Goal: Task Accomplishment & Management: Complete application form

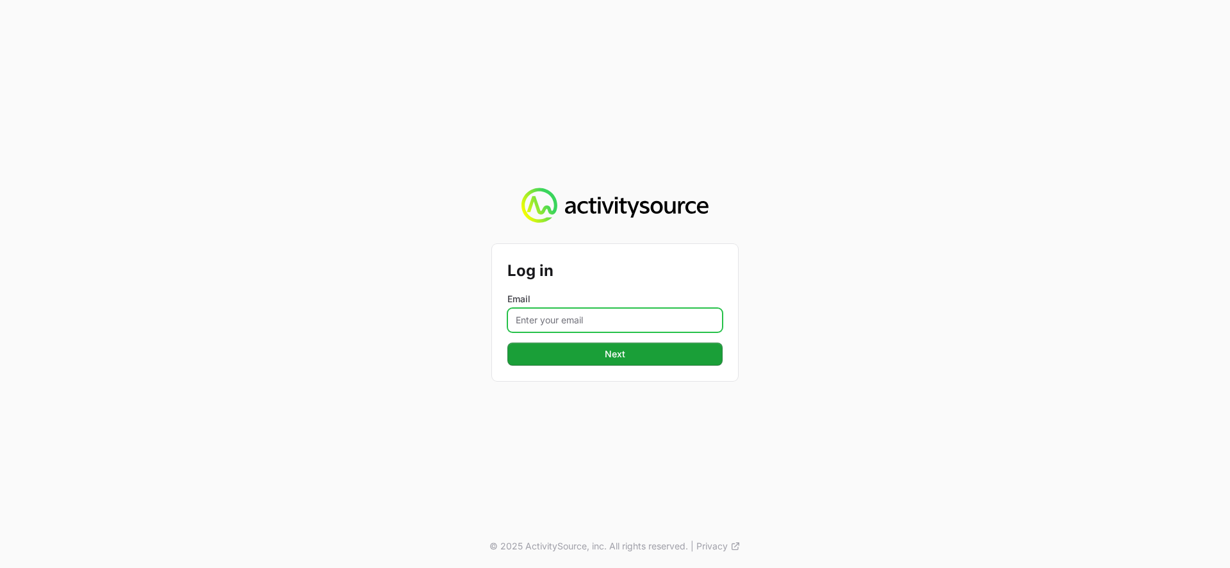
click at [559, 321] on input "Email" at bounding box center [615, 320] width 215 height 24
type input "[PERSON_NAME][EMAIL_ADDRESS][DOMAIN_NAME]"
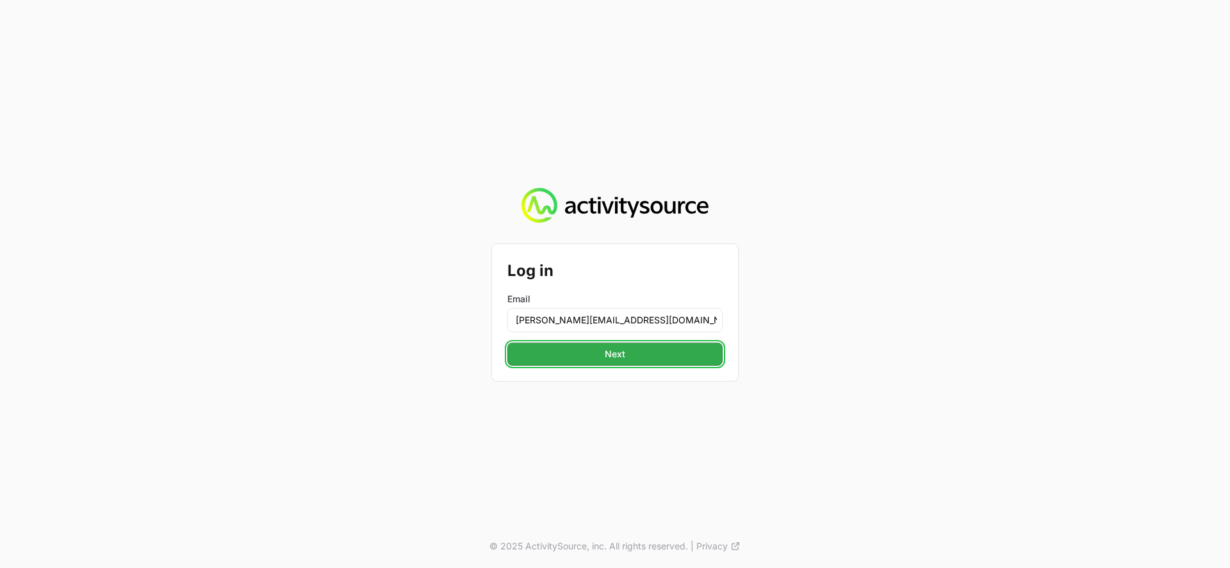
click at [602, 356] on span "Next" at bounding box center [615, 354] width 200 height 15
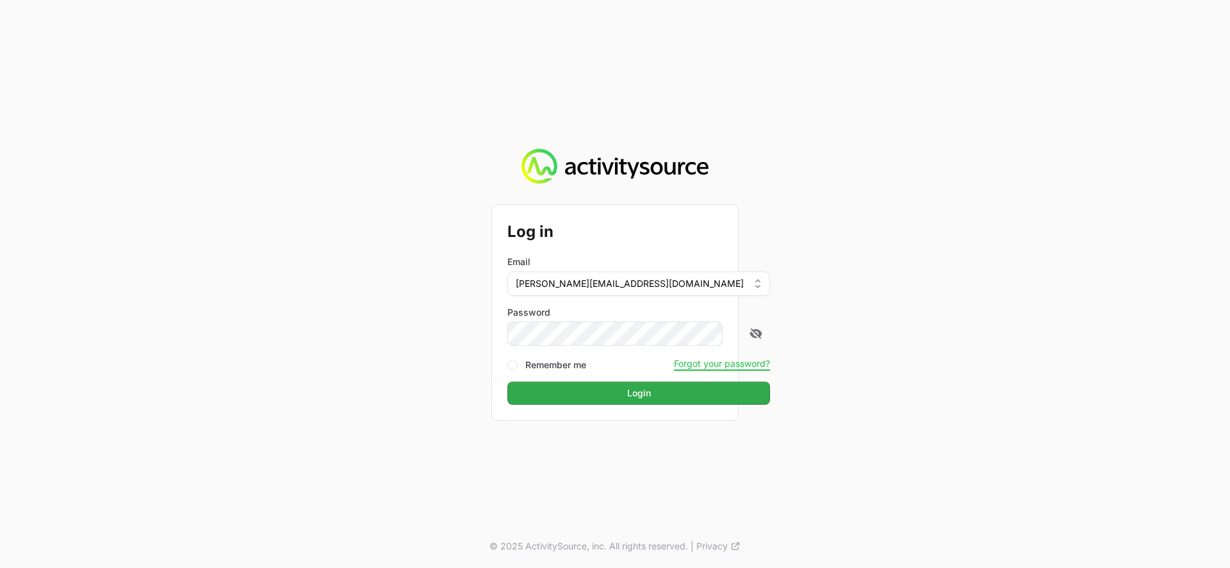
click at [600, 383] on form "Log in Email [PERSON_NAME][EMAIL_ADDRESS][DOMAIN_NAME] Password Remember me For…" at bounding box center [615, 312] width 215 height 185
click at [596, 388] on span "Login" at bounding box center [638, 393] width 247 height 15
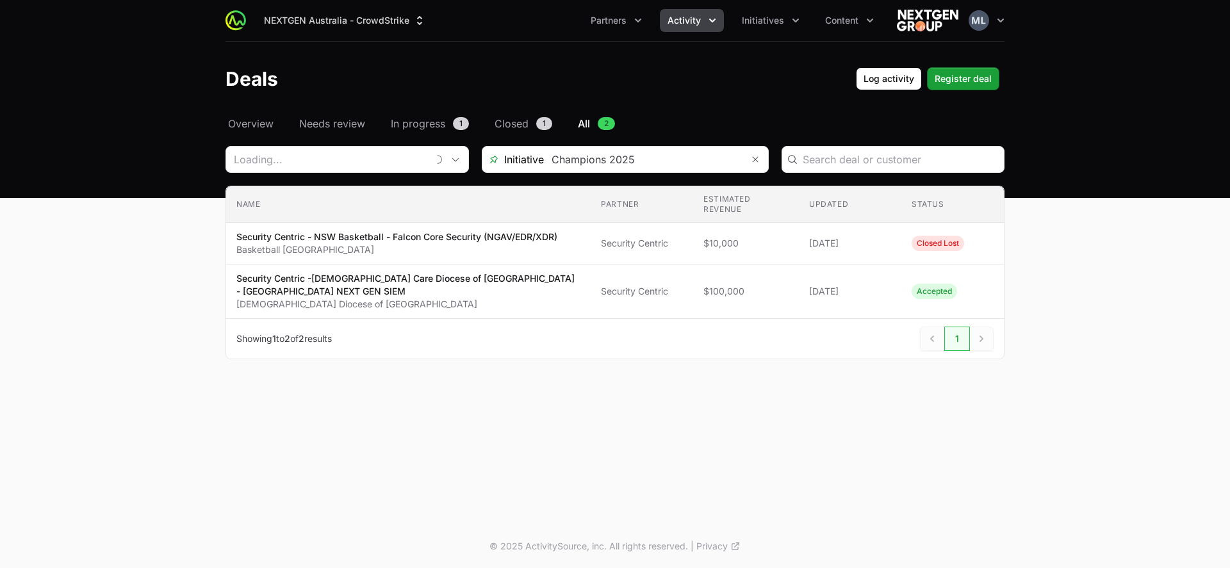
type input "Security Centric"
drag, startPoint x: 445, startPoint y: 160, endPoint x: 517, endPoint y: 102, distance: 92.1
click at [445, 160] on icon "Remove" at bounding box center [448, 159] width 8 height 10
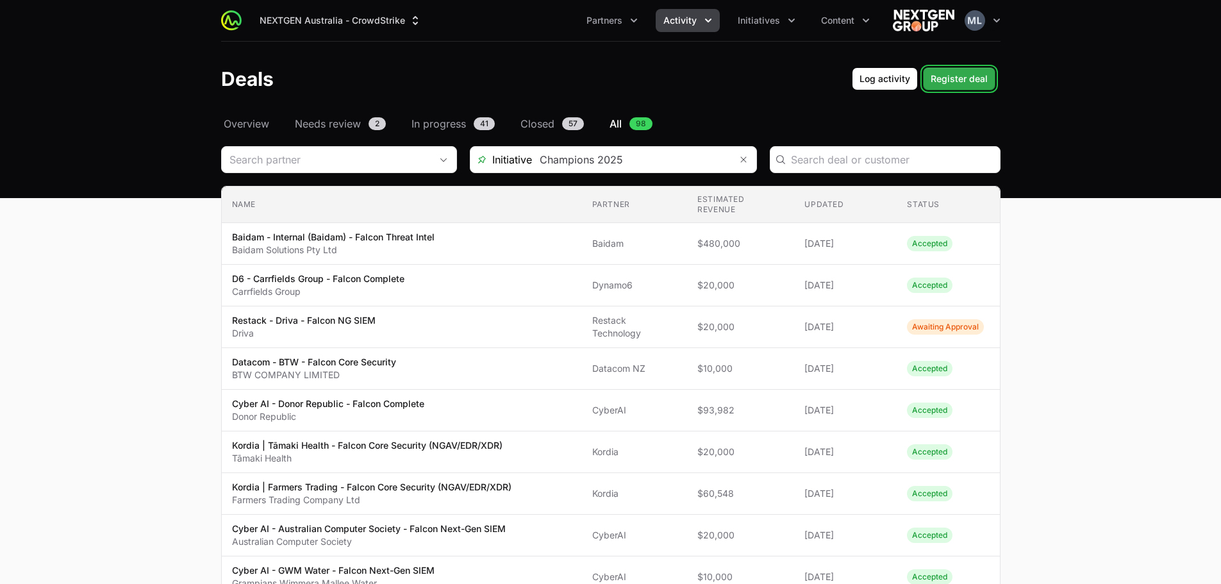
click at [966, 79] on span "Register deal" at bounding box center [958, 78] width 57 height 15
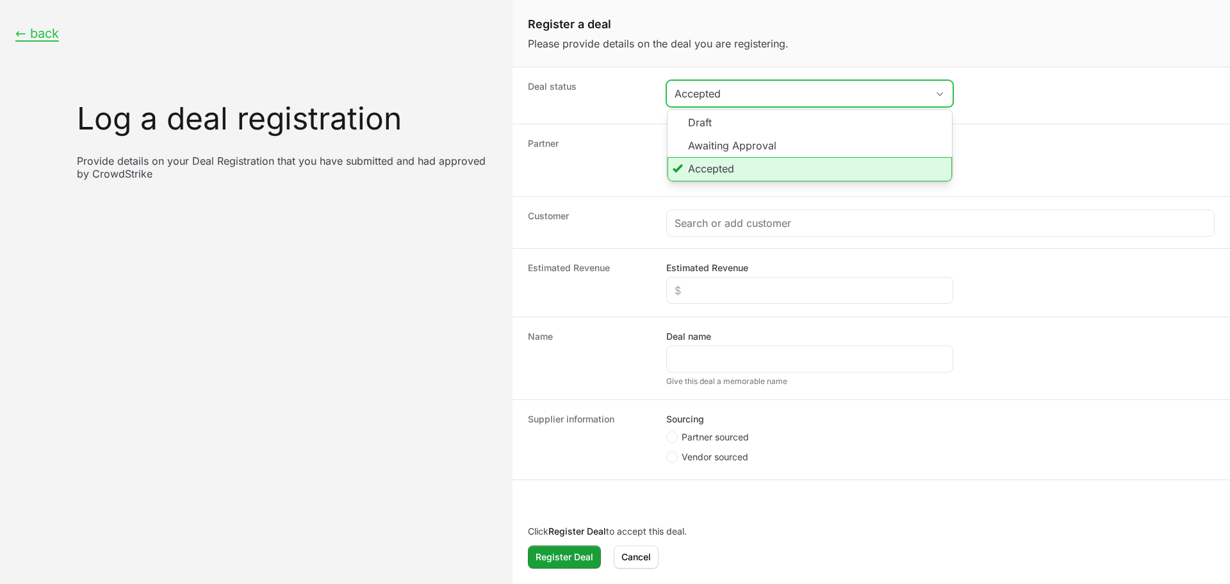
click at [756, 87] on div "Accepted" at bounding box center [801, 93] width 252 height 15
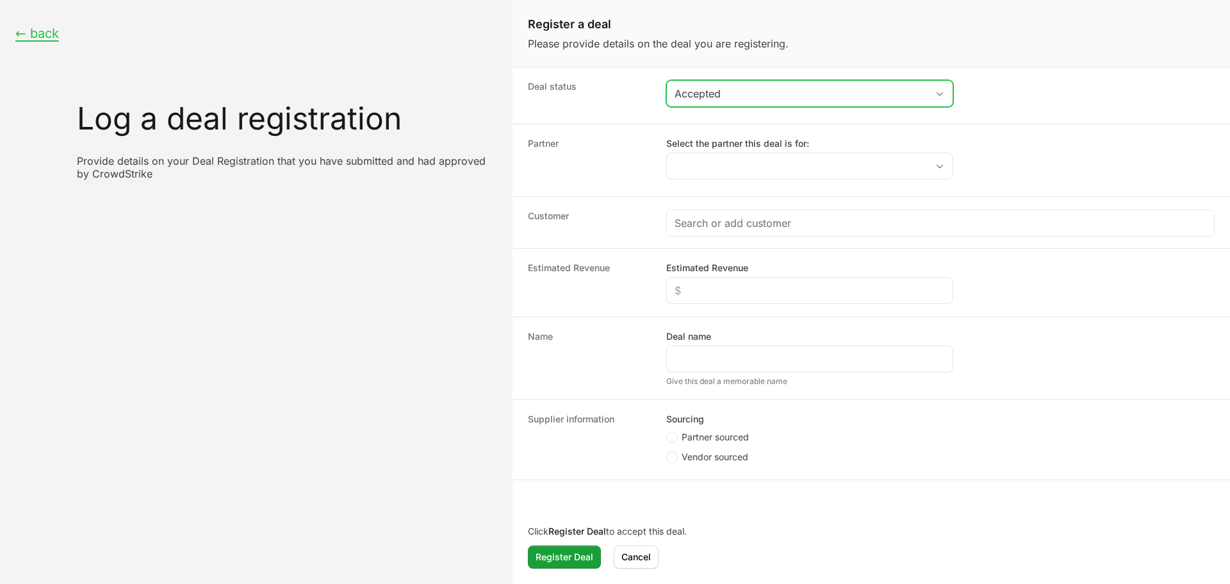
click at [757, 87] on div "Accepted" at bounding box center [801, 93] width 252 height 15
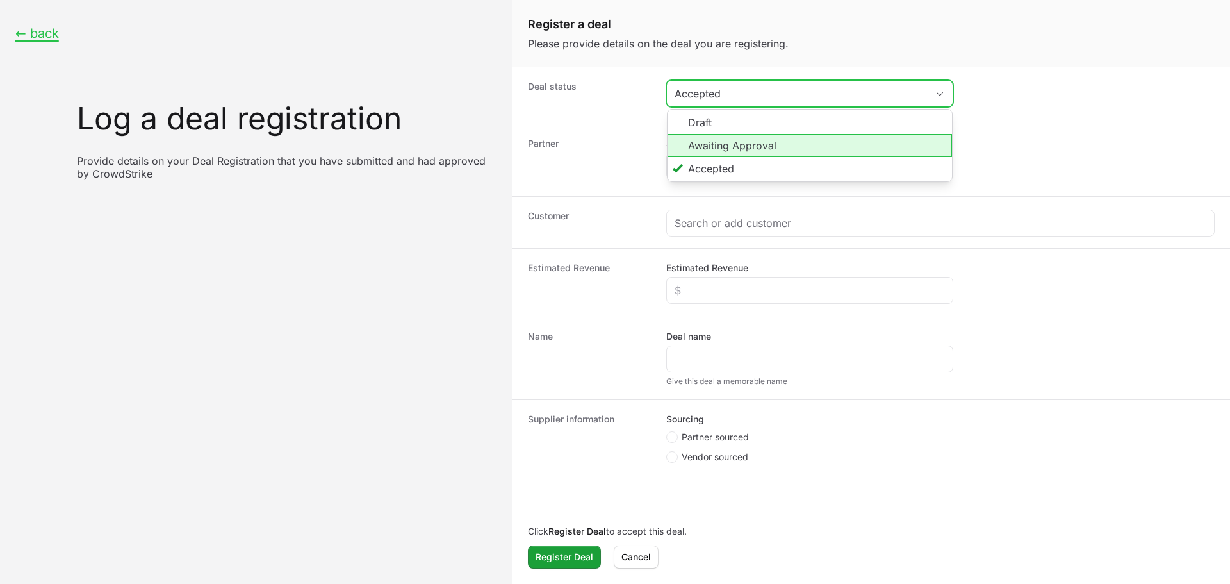
click at [736, 140] on li "Awaiting Approval" at bounding box center [810, 145] width 285 height 23
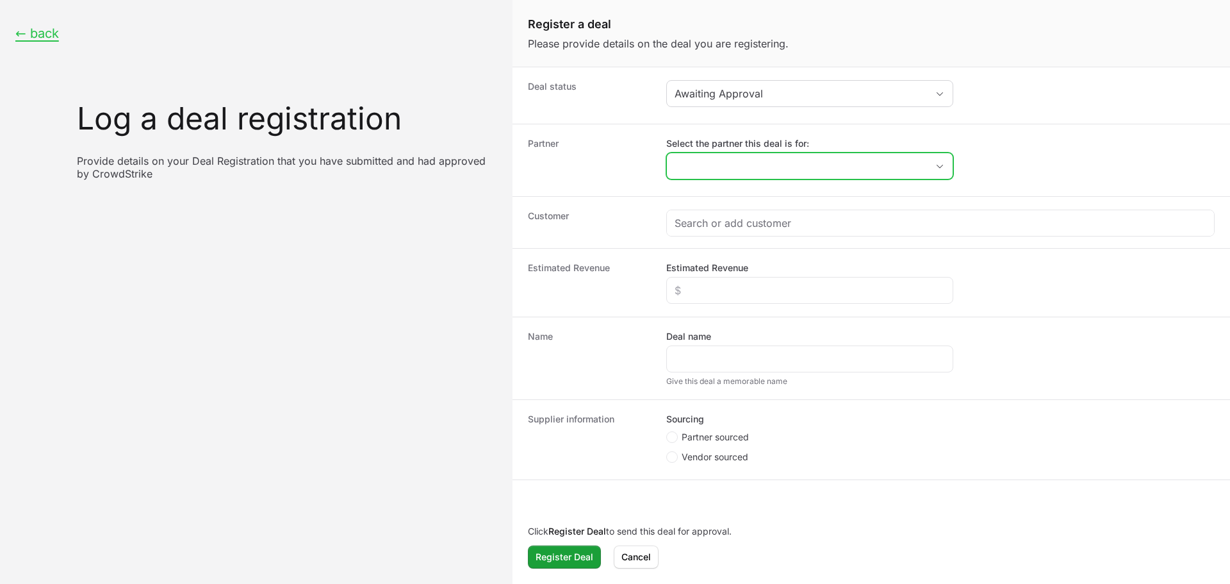
click at [729, 163] on input "Select the partner this deal is for:" at bounding box center [797, 166] width 260 height 26
type input "kordia"
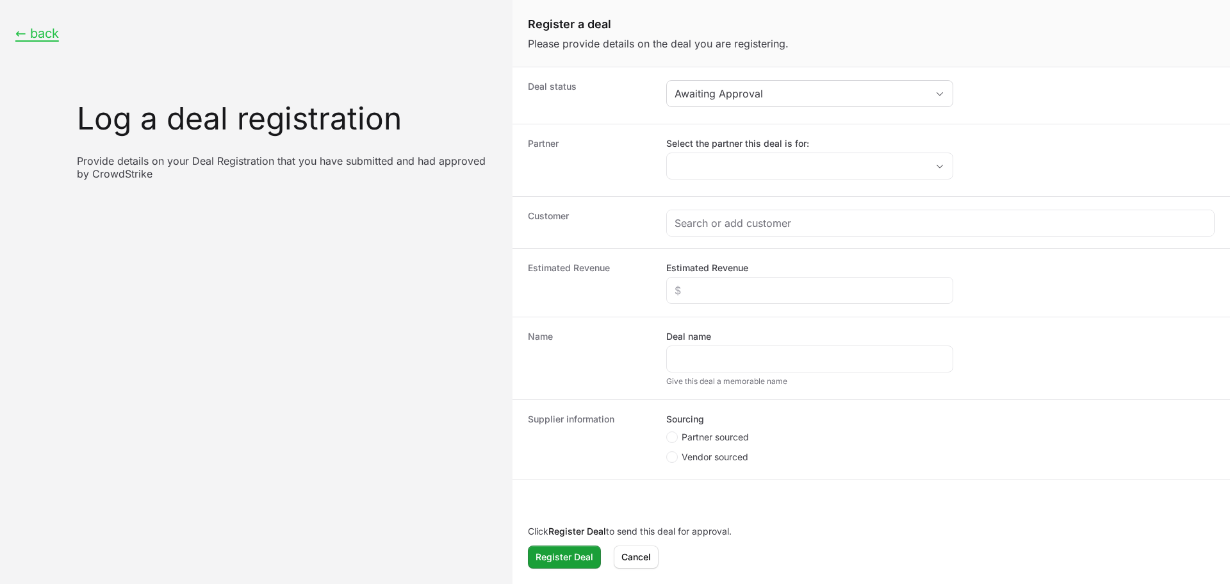
click at [736, 209] on div "Customer" at bounding box center [872, 222] width 718 height 52
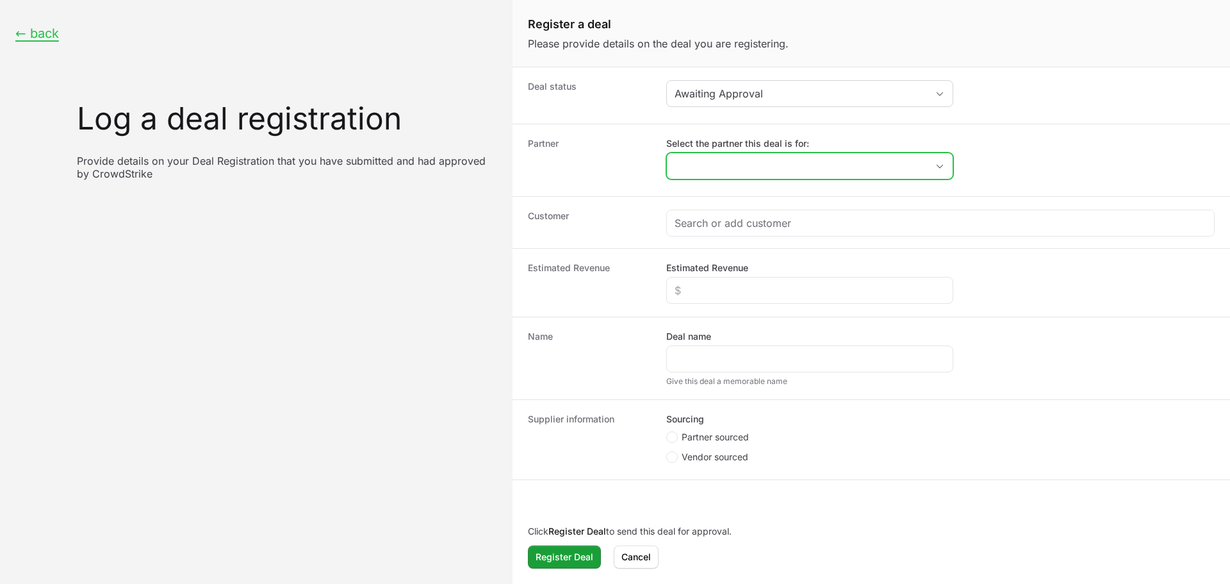
click at [738, 171] on input "Select the partner this deal is for:" at bounding box center [797, 166] width 260 height 26
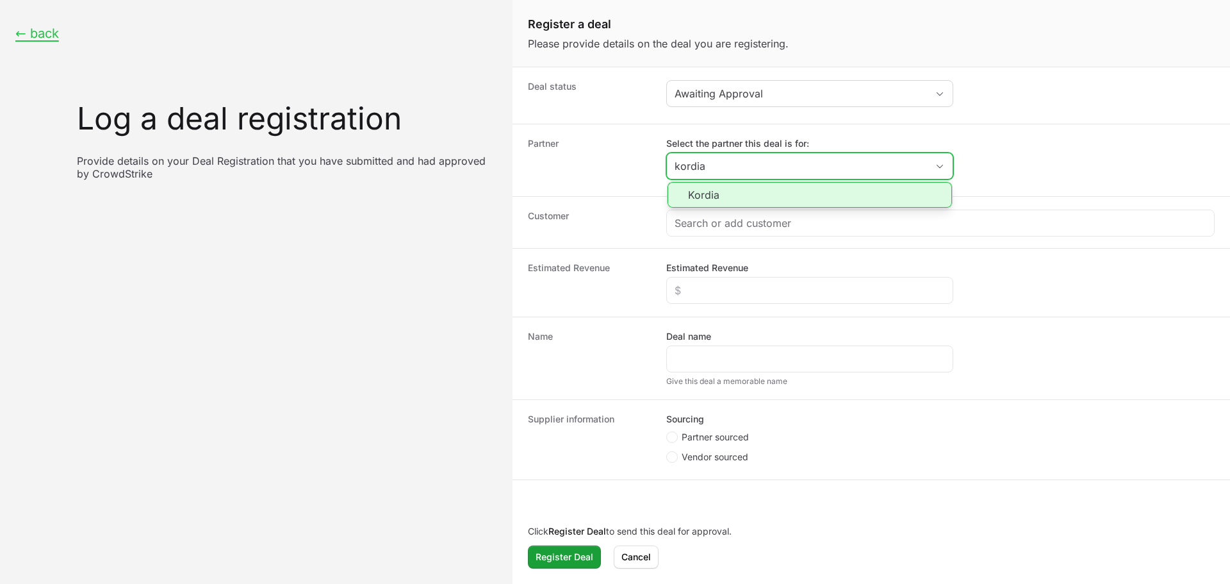
click at [736, 195] on li "Kordia" at bounding box center [810, 195] width 285 height 26
type input "Kordia"
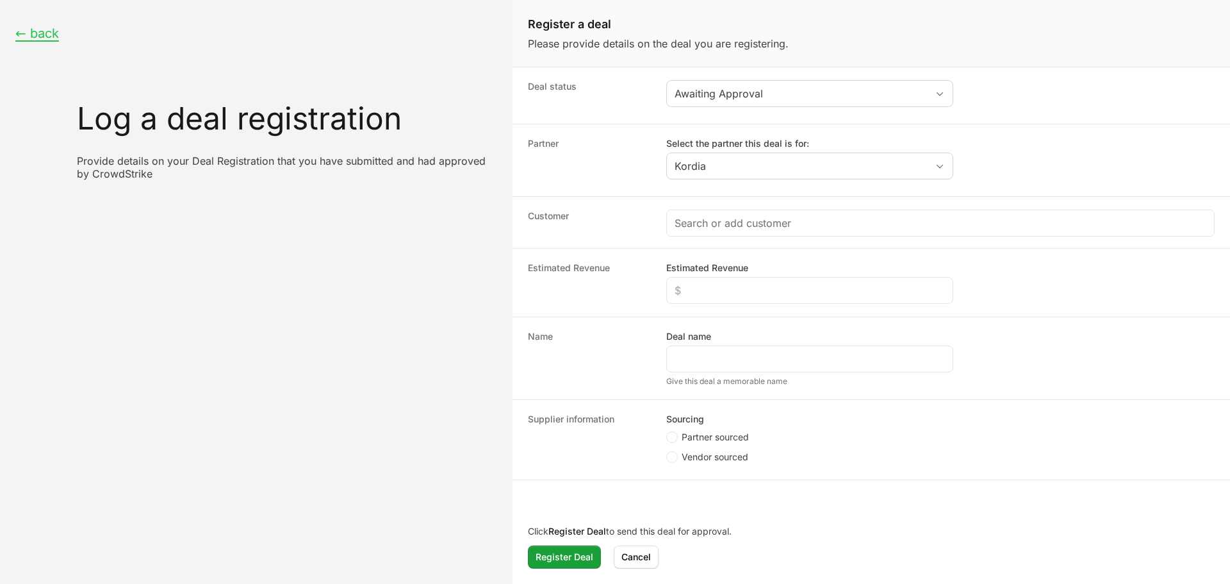
click at [727, 204] on div "Customer" at bounding box center [872, 222] width 718 height 52
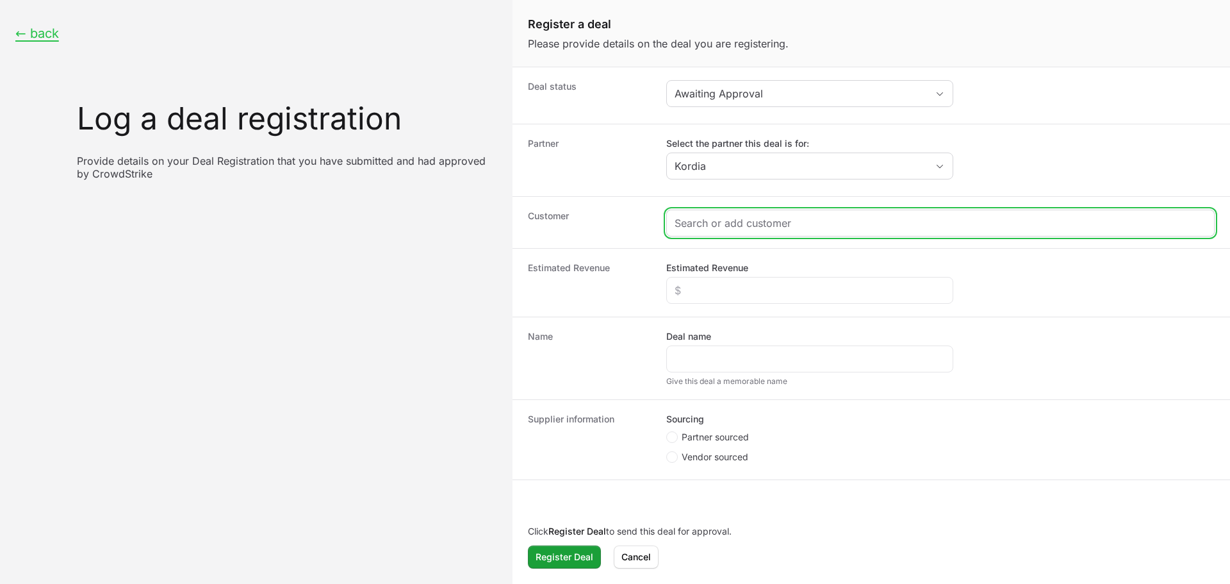
click at [724, 219] on input "Create activity form" at bounding box center [941, 222] width 532 height 15
paste input "[URL][DOMAIN_NAME]"
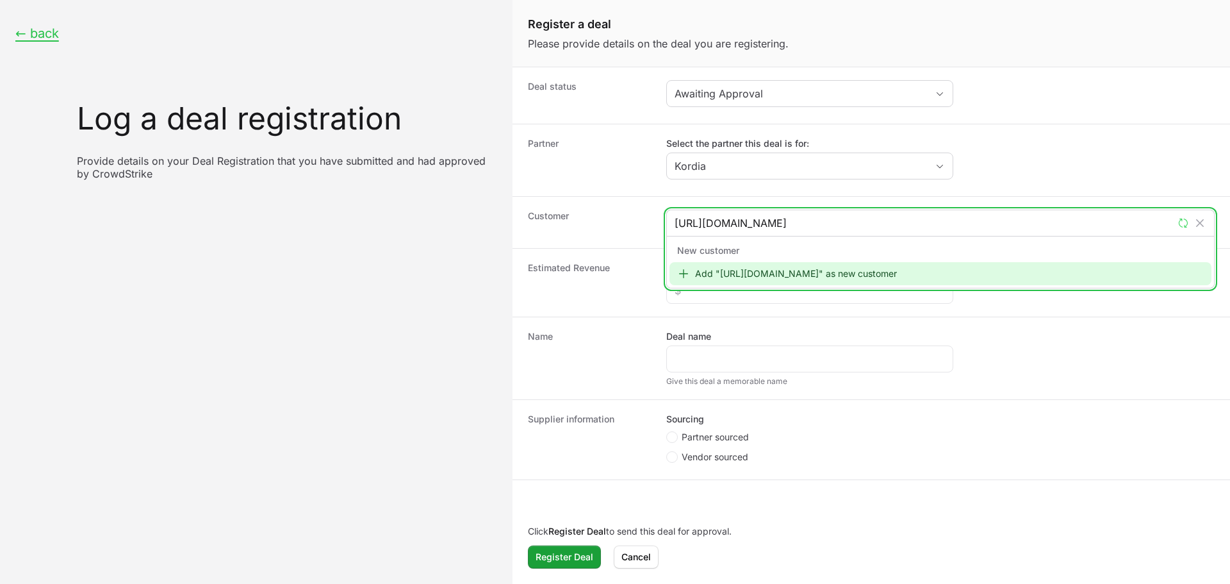
type input "[URL][DOMAIN_NAME]"
click at [779, 278] on div "Add "[URL][DOMAIN_NAME]" as new customer" at bounding box center [941, 273] width 542 height 23
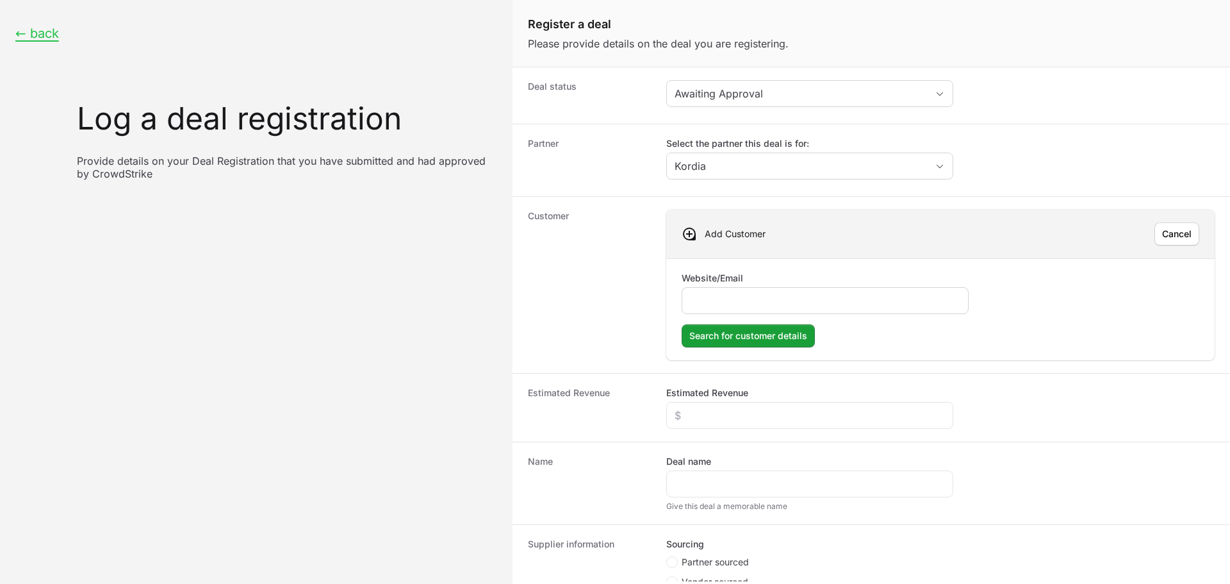
click at [754, 302] on input "Website/Email" at bounding box center [825, 300] width 270 height 15
type input "[URL][DOMAIN_NAME]"
click at [737, 342] on span "Search for customer details" at bounding box center [749, 335] width 118 height 15
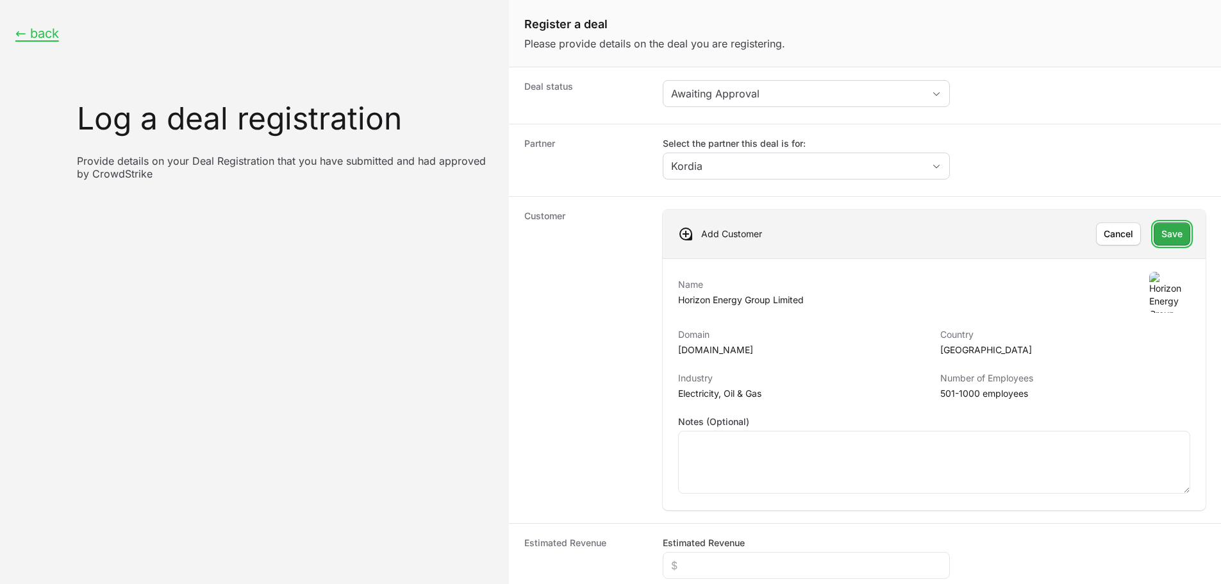
click at [1162, 233] on span "Save" at bounding box center [1171, 233] width 21 height 15
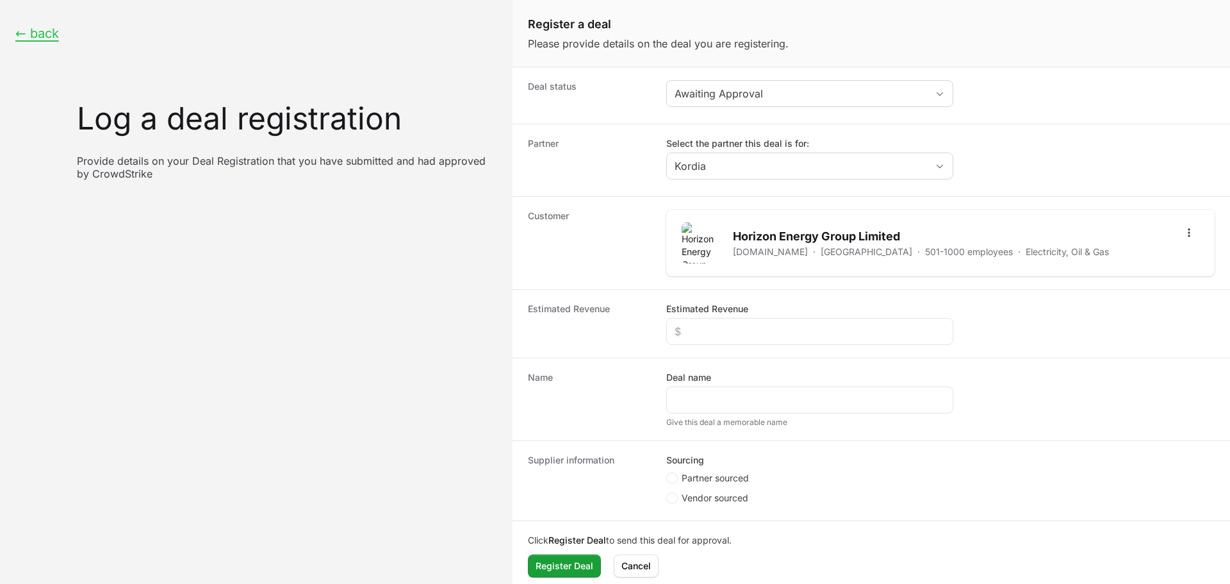
click at [757, 345] on div "Estimated Revenue Estimated Revenue" at bounding box center [872, 323] width 718 height 69
click at [763, 342] on div "Create activity form" at bounding box center [809, 331] width 287 height 27
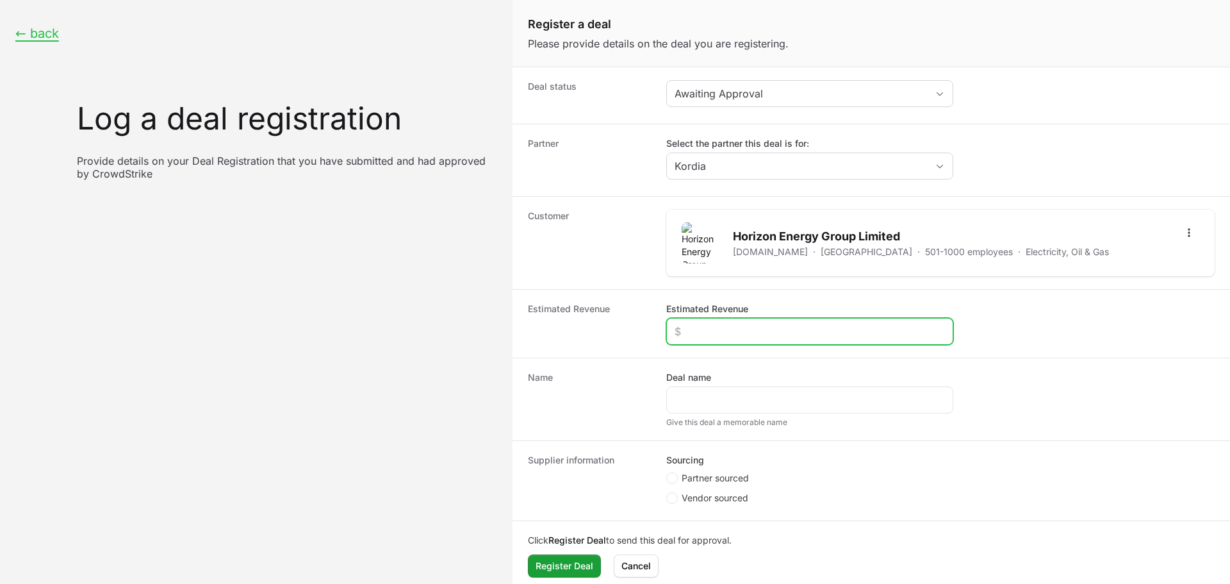
click at [765, 337] on input "Estimated Revenue" at bounding box center [810, 331] width 270 height 15
type input "$20,000"
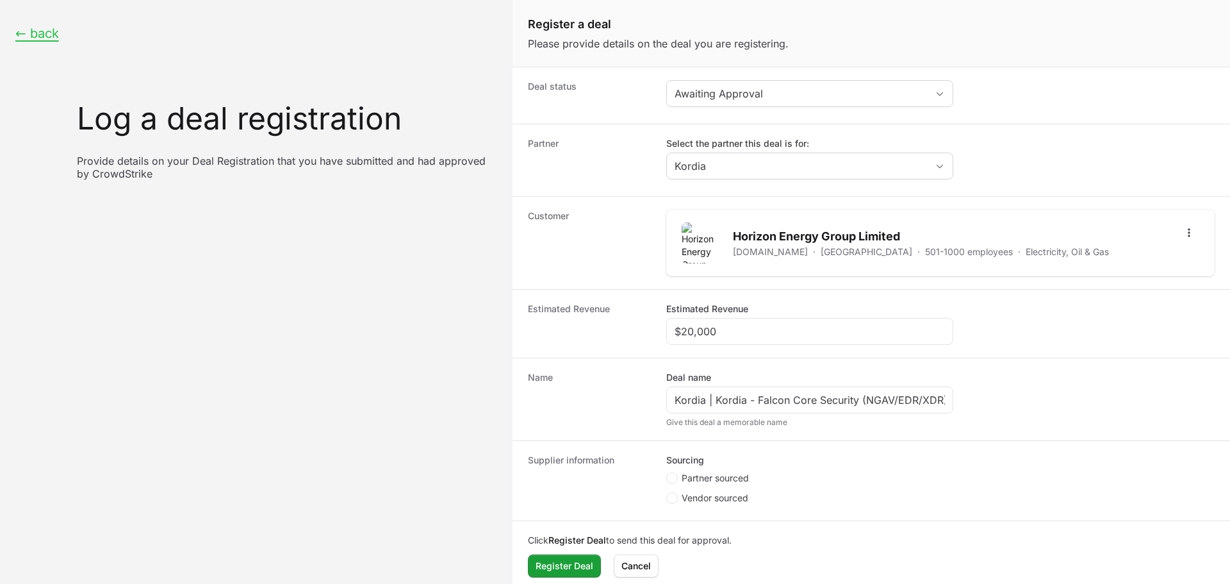
drag, startPoint x: 732, startPoint y: 236, endPoint x: 816, endPoint y: 231, distance: 84.7
click at [816, 231] on div "Horizon Energy Group Limited [DOMAIN_NAME] · [GEOGRAPHIC_DATA] · 501-1000 emplo…" at bounding box center [895, 242] width 427 height 41
copy h2 "Horizon Energy"
click at [778, 401] on input "Kordia | Kordia - Falcon Core Security (NGAV/EDR/XDR)" at bounding box center [810, 399] width 270 height 15
drag, startPoint x: 747, startPoint y: 401, endPoint x: 716, endPoint y: 399, distance: 30.2
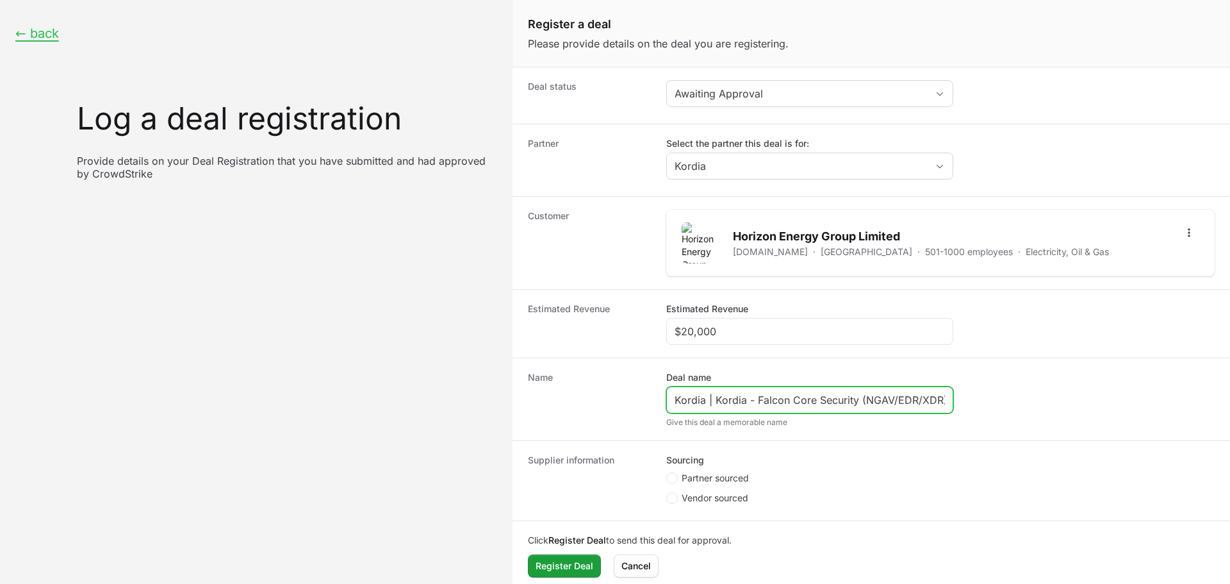
click at [716, 399] on input "Kordia | Kordia - Falcon Core Security (NGAV/EDR/XDR)" at bounding box center [810, 399] width 270 height 15
paste input "Horizon Energy"
click at [711, 404] on input "Kordia | Horizon Energy - Falcon Core Security (NGAV/EDR/XDR)" at bounding box center [810, 399] width 270 height 15
type input "Kordia - Horizon Energy - Falcon Core Security (NGAV/EDR/XDR)"
click at [720, 475] on span "Partner sourced" at bounding box center [715, 478] width 67 height 13
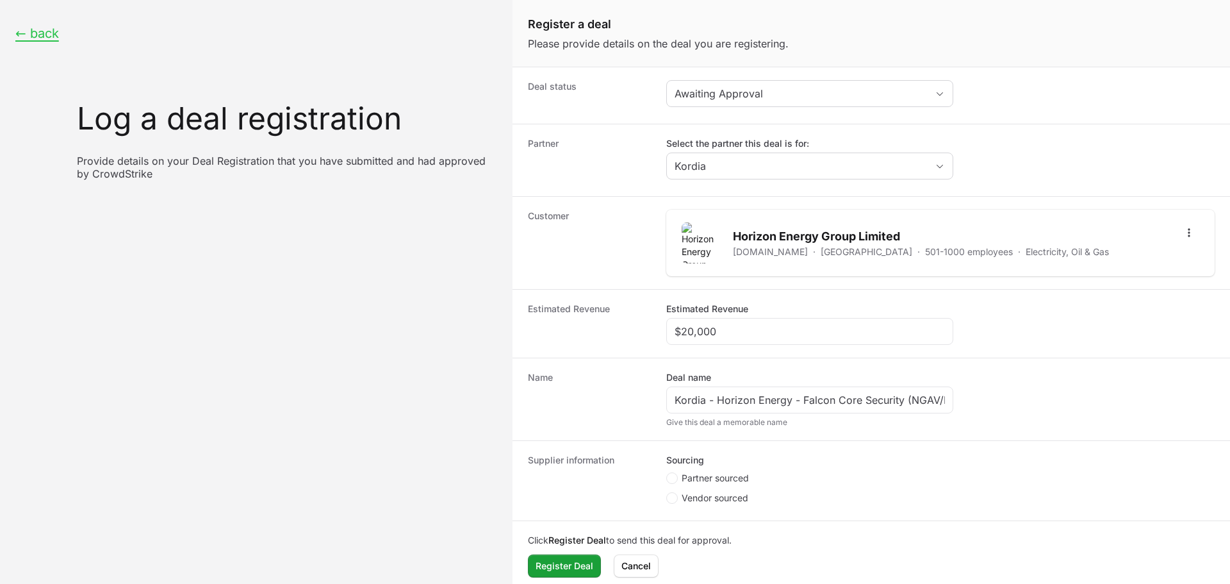
click at [668, 474] on input "Partner sourced" at bounding box center [666, 472] width 1 height 1
radio input "true"
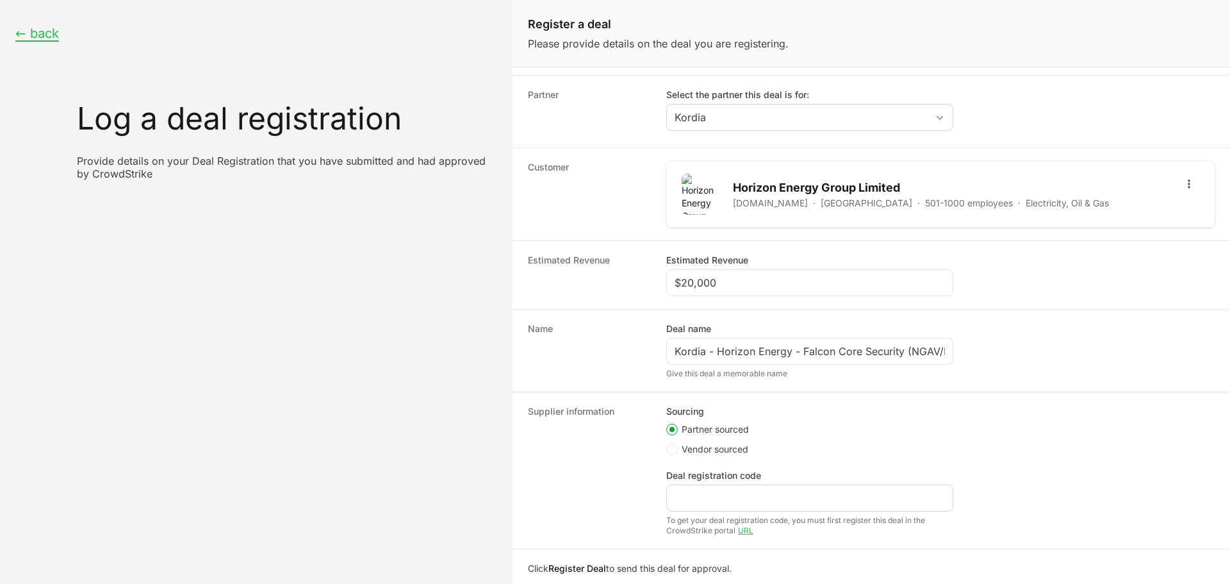
scroll to position [86, 0]
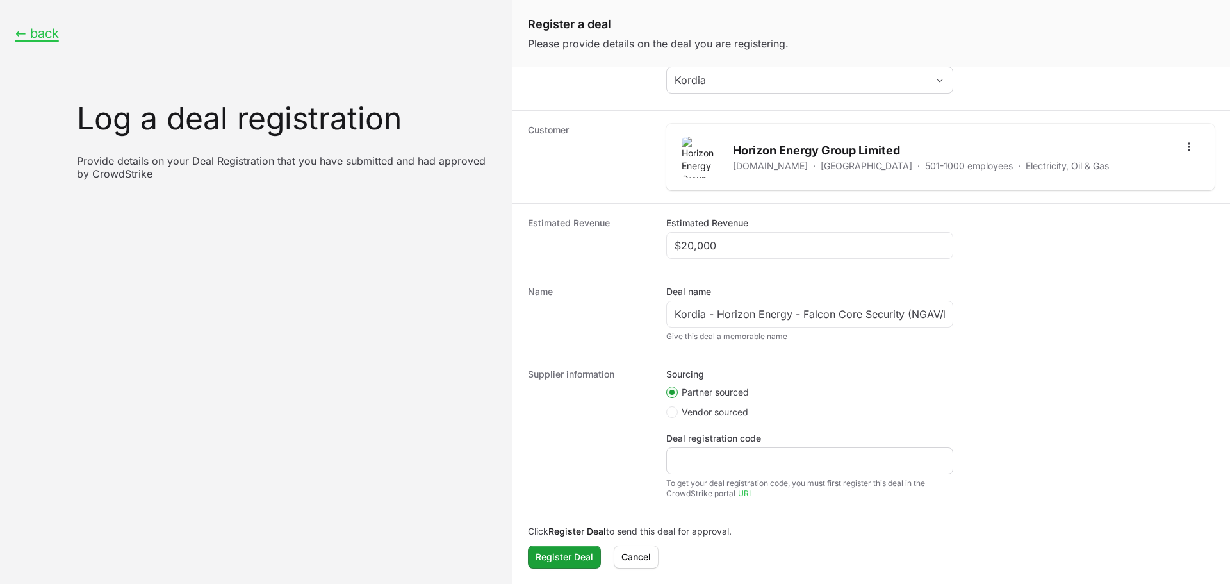
click at [747, 452] on div "Create activity form" at bounding box center [809, 460] width 287 height 27
click at [740, 452] on div "Create activity form" at bounding box center [809, 460] width 287 height 27
paste input "DR-44ec2367"
type input "DR-44ec2367"
click at [504, 372] on div "← back Log a deal registration Provide details on your Deal Registration that y…" at bounding box center [256, 292] width 513 height 584
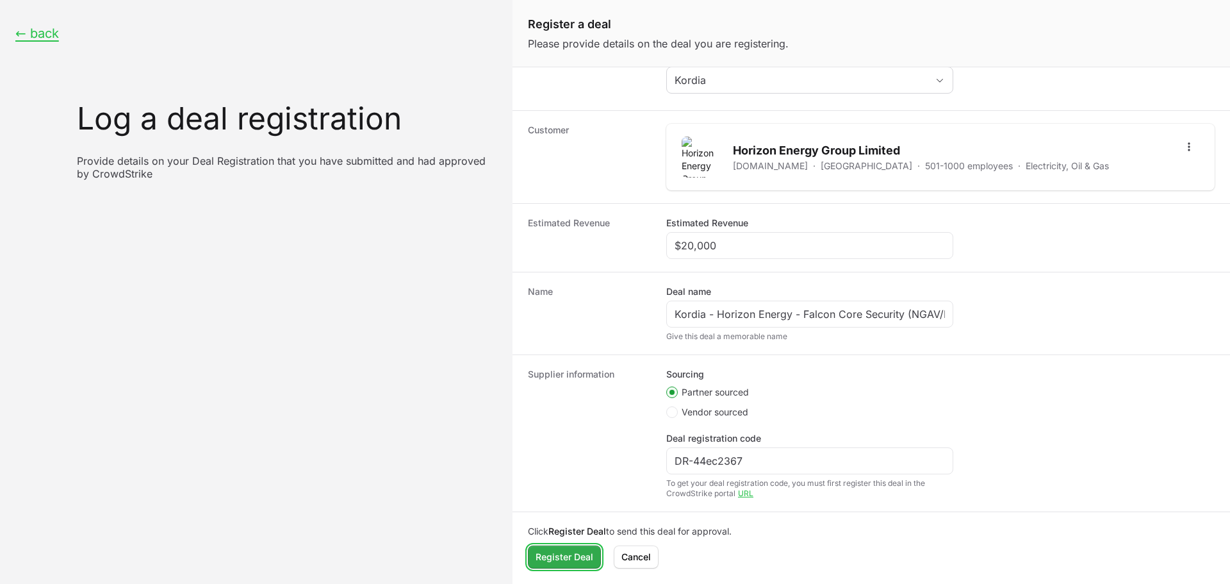
click at [574, 552] on span "Register Deal" at bounding box center [565, 556] width 58 height 15
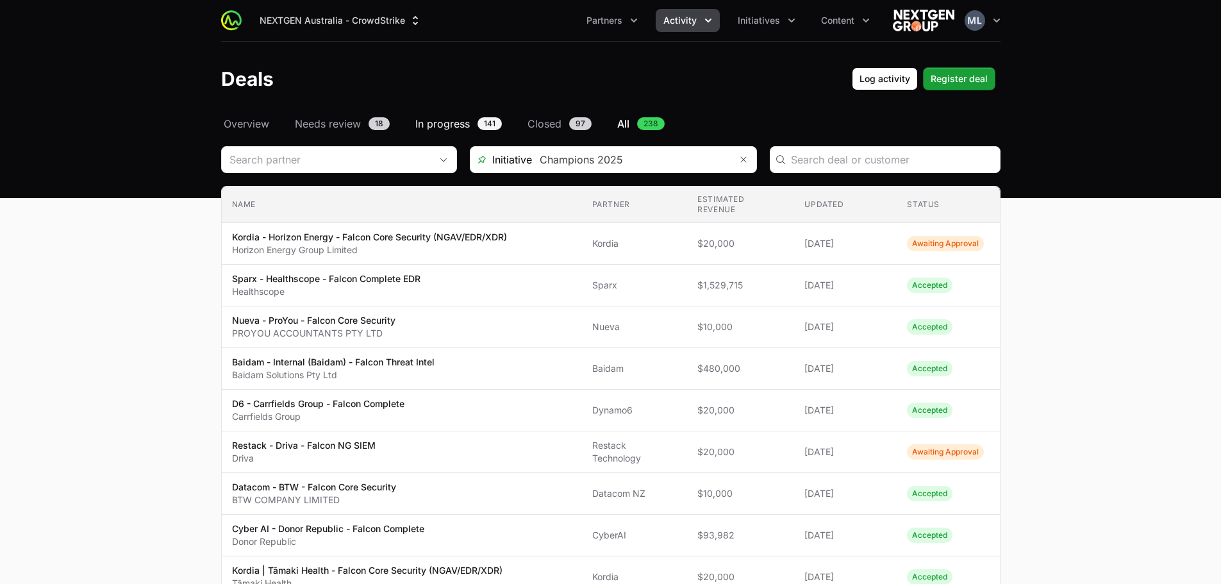
click at [450, 120] on span "In progress" at bounding box center [442, 123] width 54 height 15
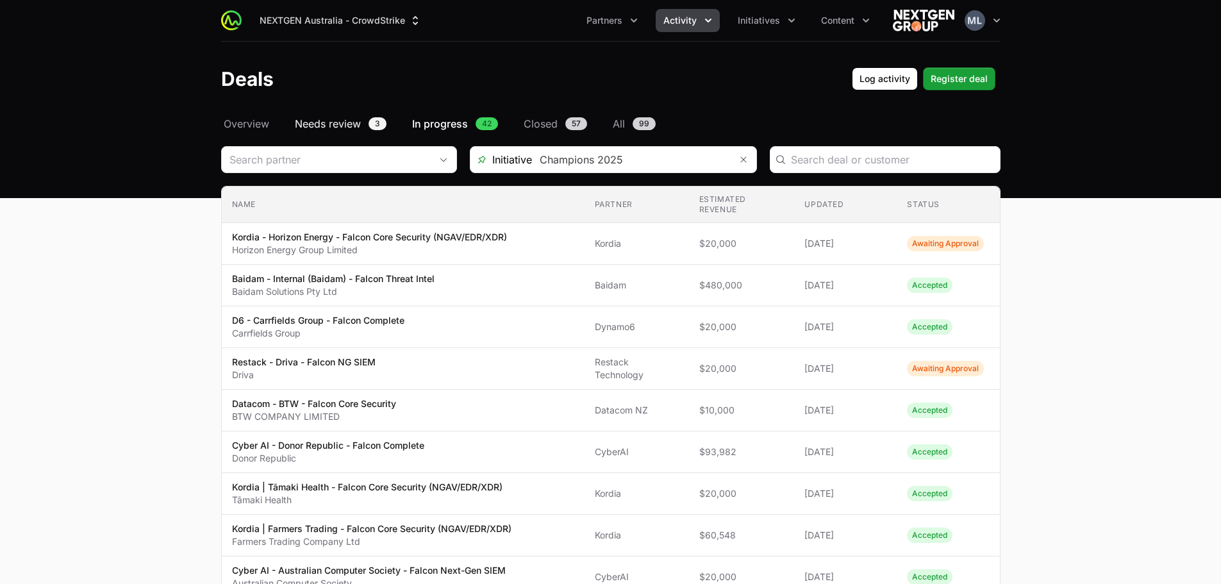
click at [348, 124] on span "Needs review" at bounding box center [328, 123] width 66 height 15
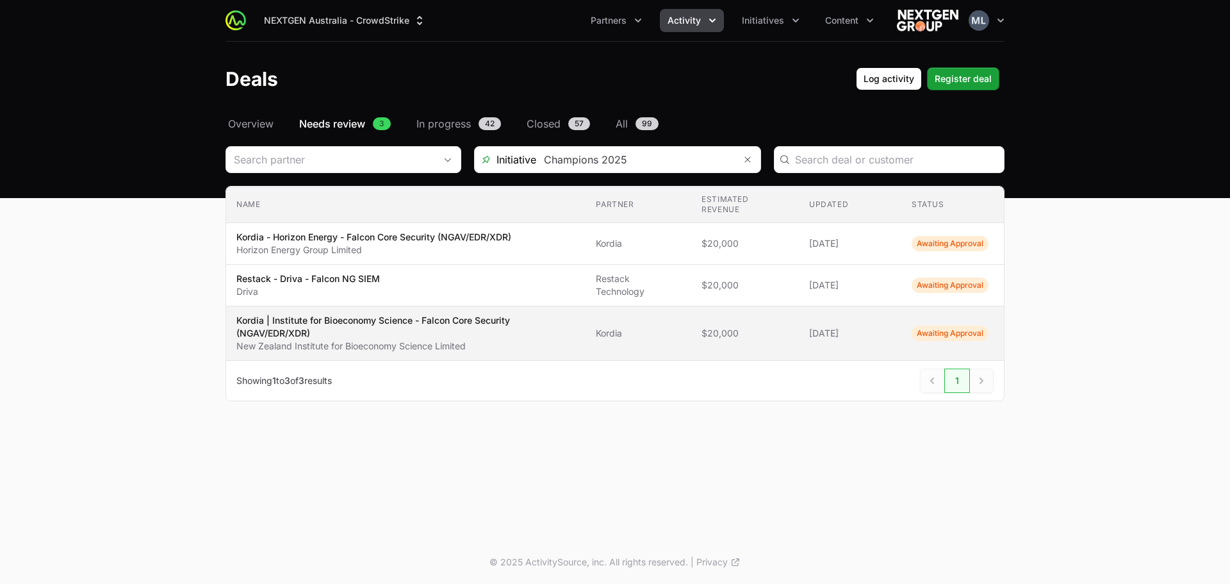
click at [398, 328] on p "Kordia | Institute for Bioeconomy Science - Falcon Core Security (NGAV/EDR/XDR)" at bounding box center [405, 327] width 339 height 26
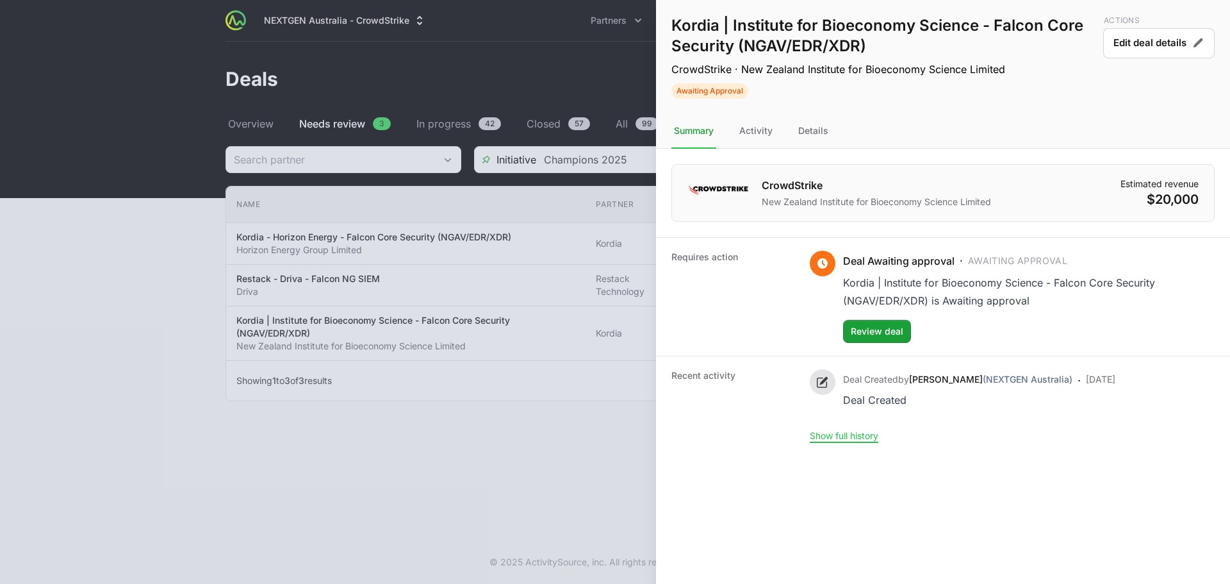
click at [790, 132] on nav "Summary Activity Details" at bounding box center [943, 131] width 574 height 35
click at [808, 122] on div "Details" at bounding box center [813, 131] width 35 height 35
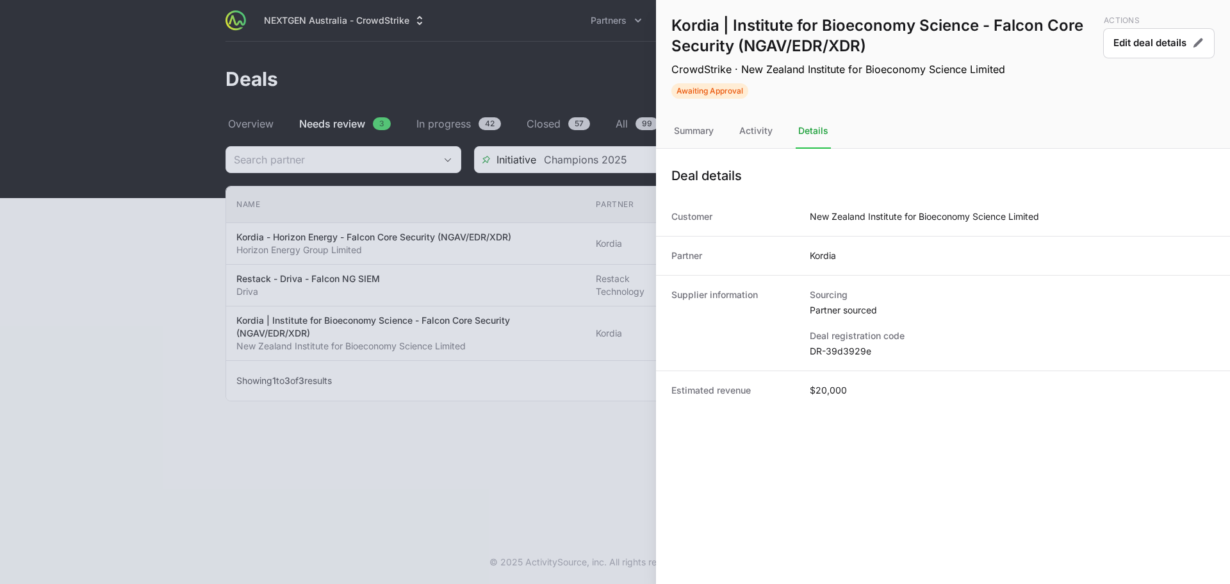
click at [846, 354] on dd "DR-39d3929e" at bounding box center [1012, 351] width 405 height 13
copy dl "DR-39d3929e"
click at [523, 291] on div at bounding box center [615, 292] width 1230 height 584
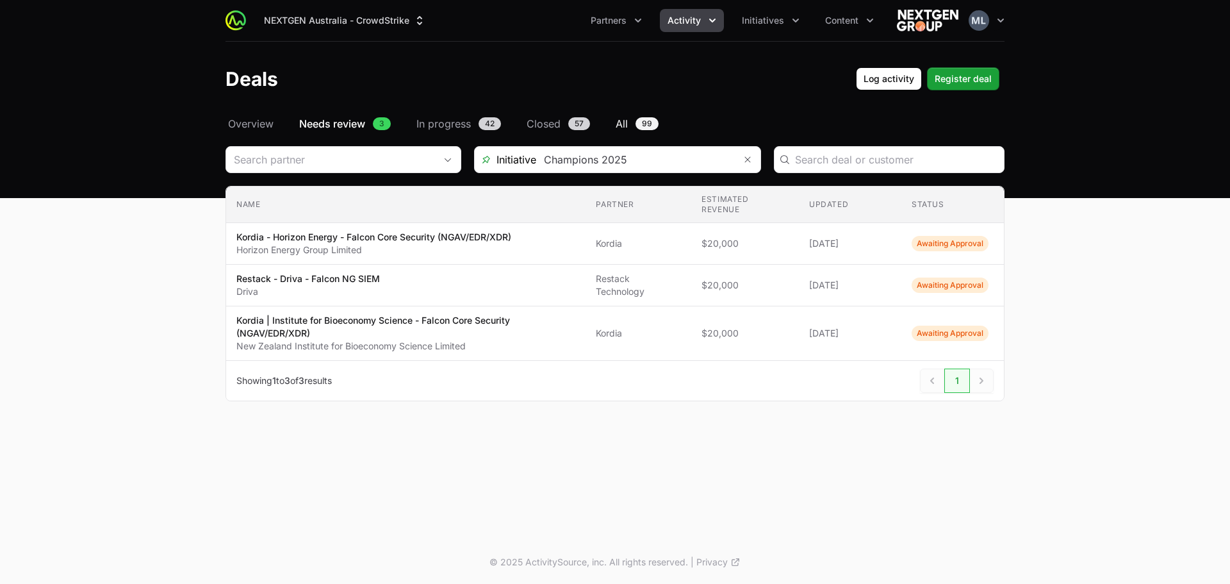
click at [632, 123] on link "All 99" at bounding box center [637, 123] width 48 height 15
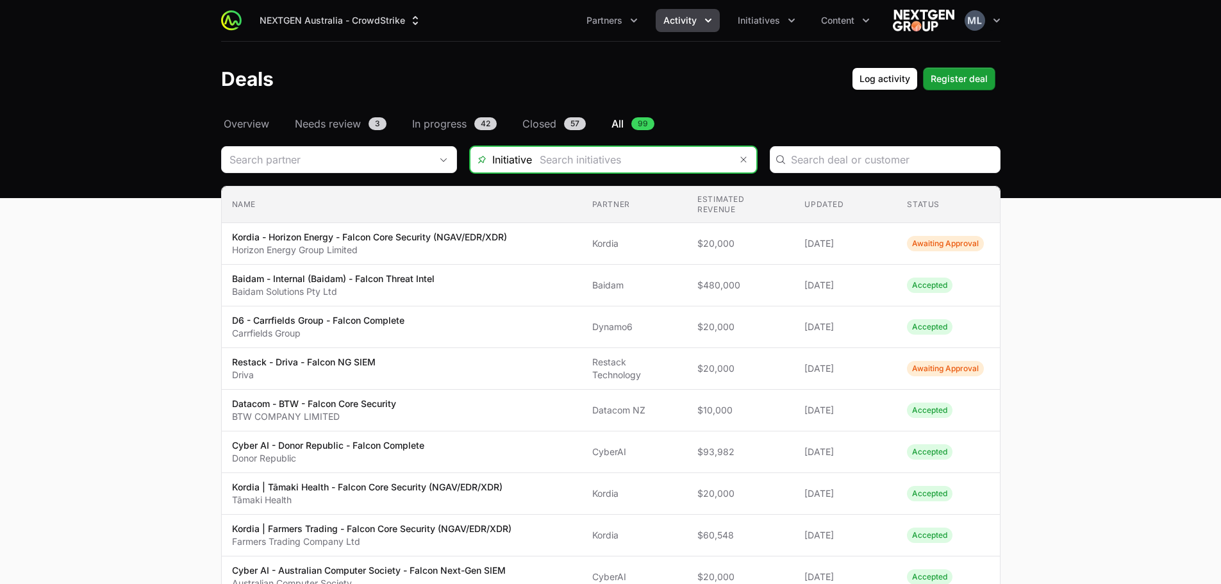
click at [700, 159] on input "Deals Filters" at bounding box center [631, 160] width 199 height 26
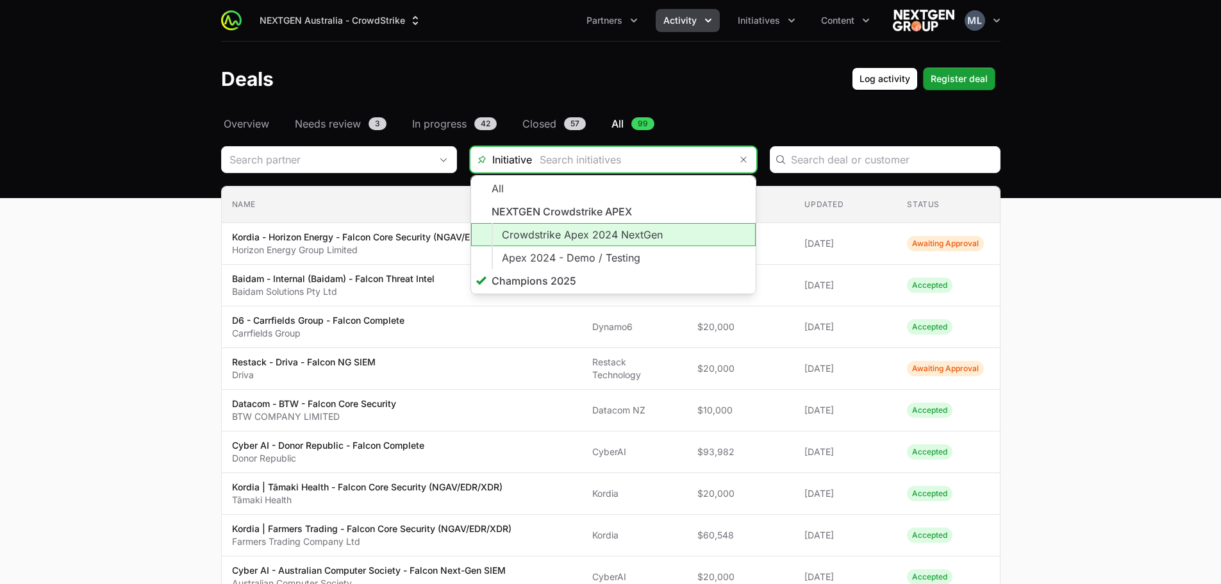
click at [631, 241] on li "Crowdstrike Apex 2024 NextGen" at bounding box center [613, 234] width 285 height 23
type input "Crowdstrike Apex 2024 NextGen"
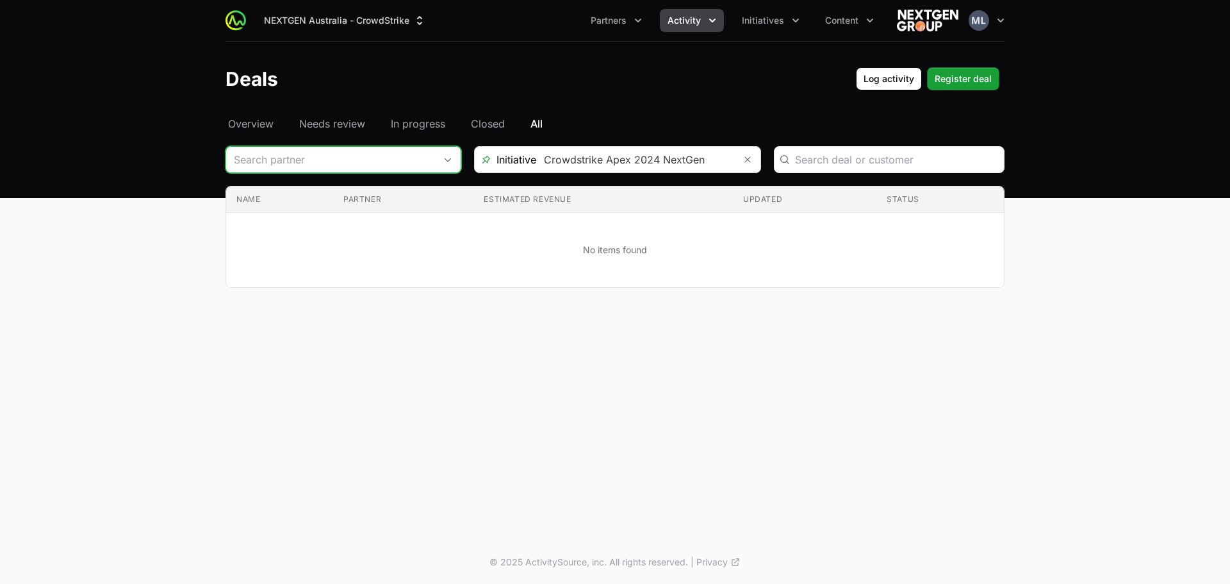
click at [410, 152] on input "Deals Filters" at bounding box center [330, 160] width 209 height 26
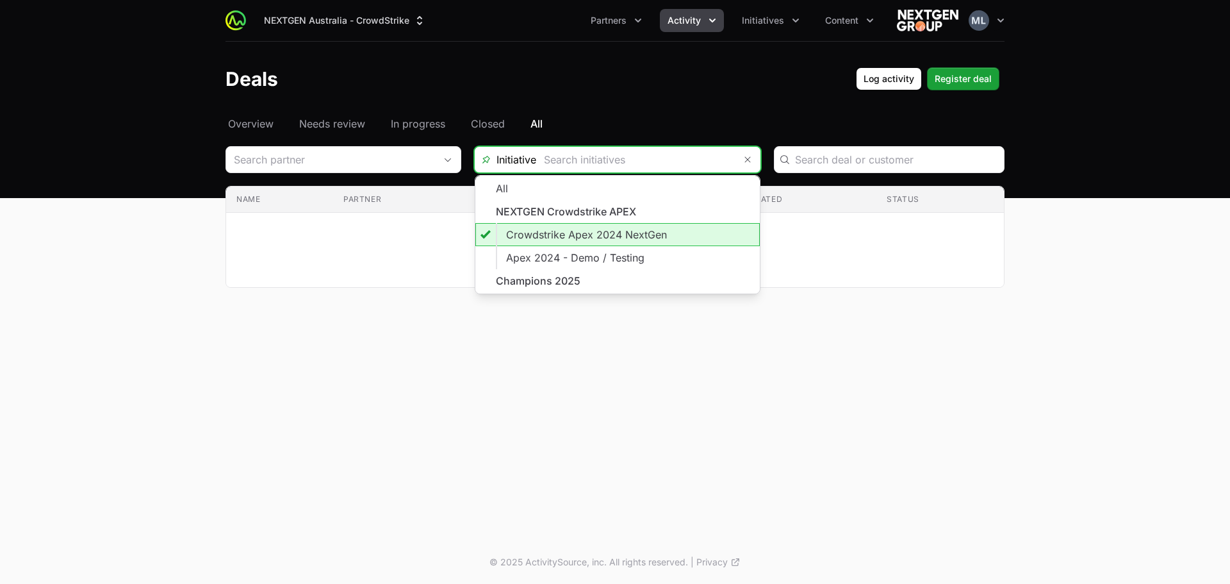
click at [652, 158] on input "Deals Filters" at bounding box center [635, 160] width 199 height 26
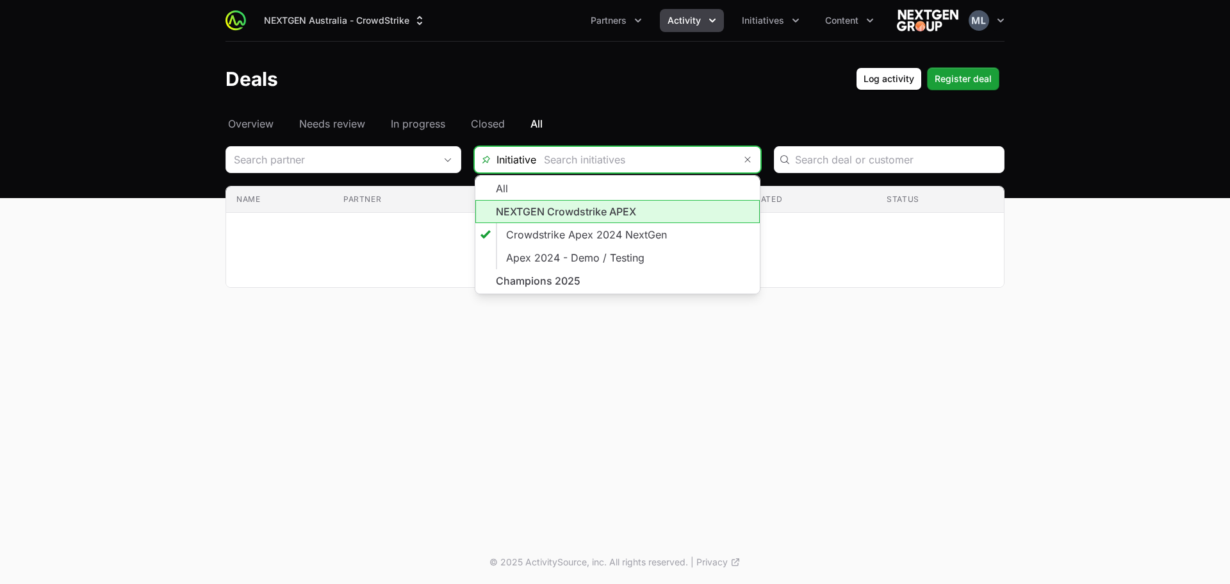
click at [606, 209] on li "NEXTGEN Crowdstrike APEX" at bounding box center [617, 211] width 285 height 23
type input "NEXTGEN Crowdstrike APEX"
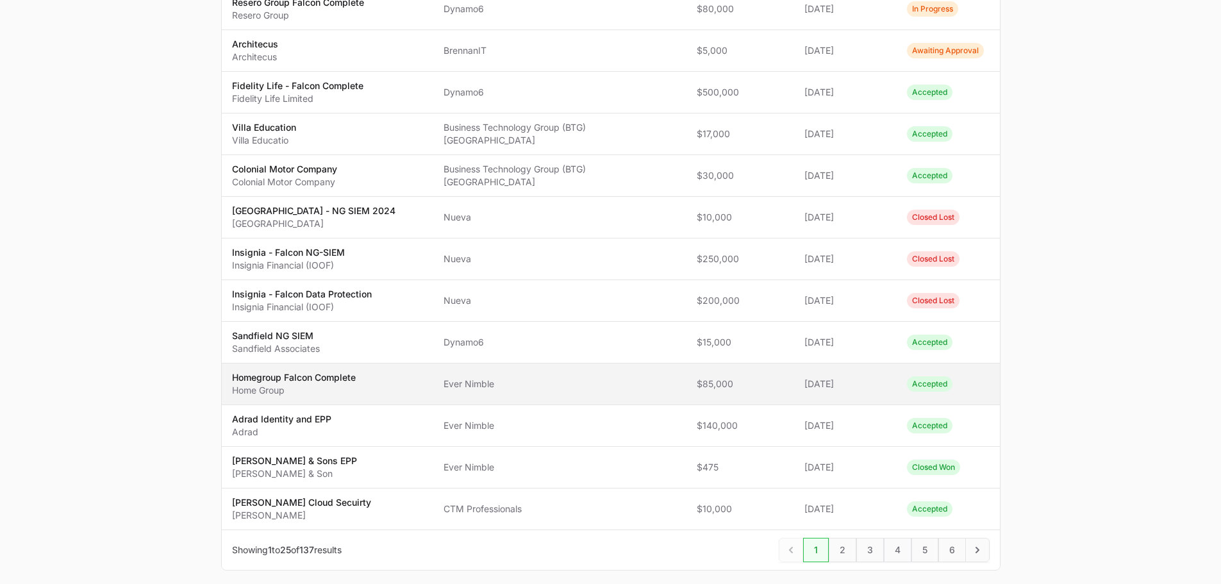
scroll to position [785, 0]
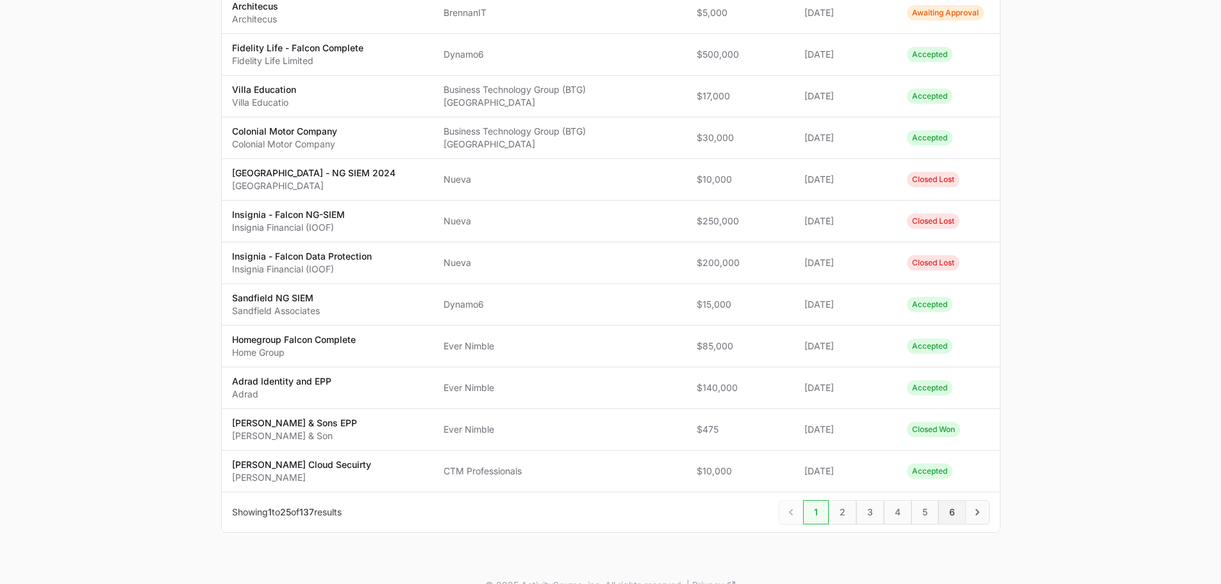
click at [957, 500] on span "6" at bounding box center [952, 512] width 28 height 24
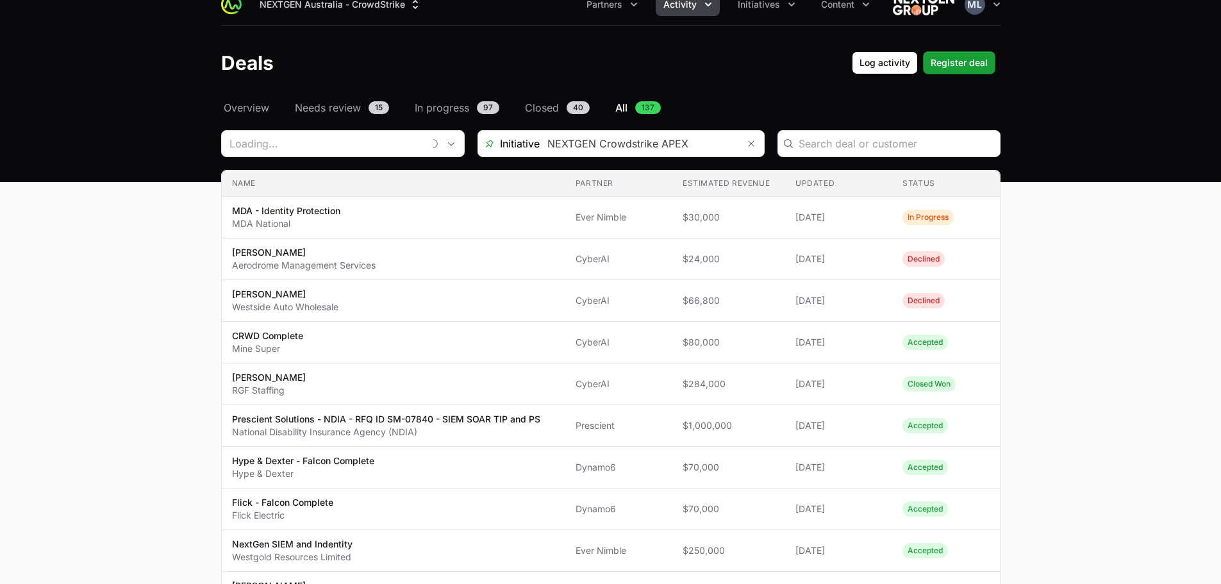
scroll to position [244, 0]
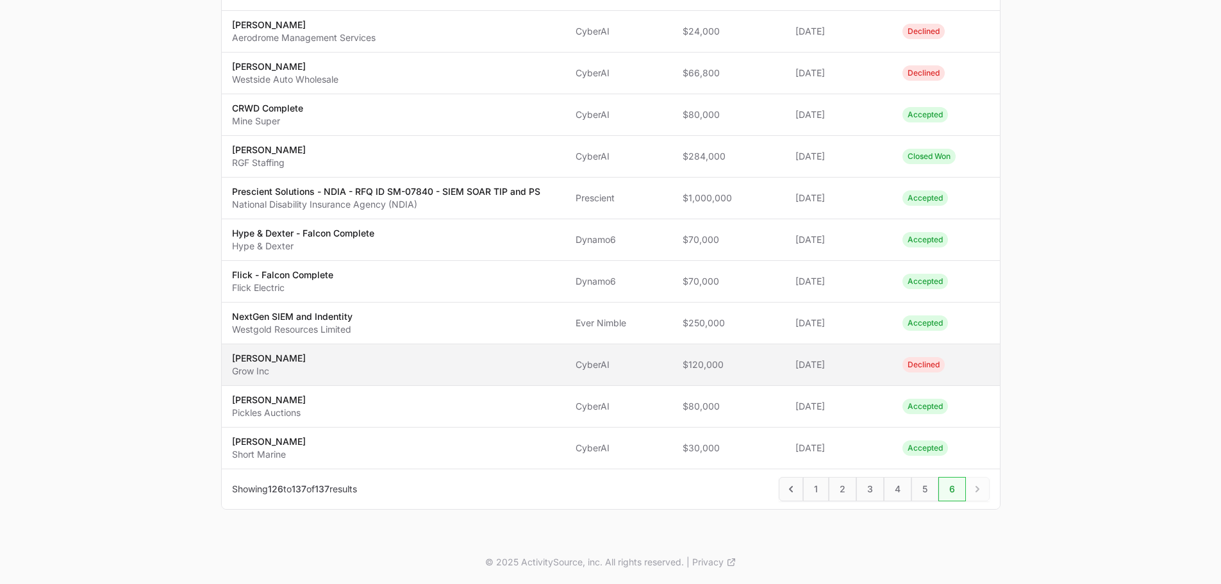
click at [431, 370] on span "[PERSON_NAME] Grow Inc" at bounding box center [393, 365] width 323 height 26
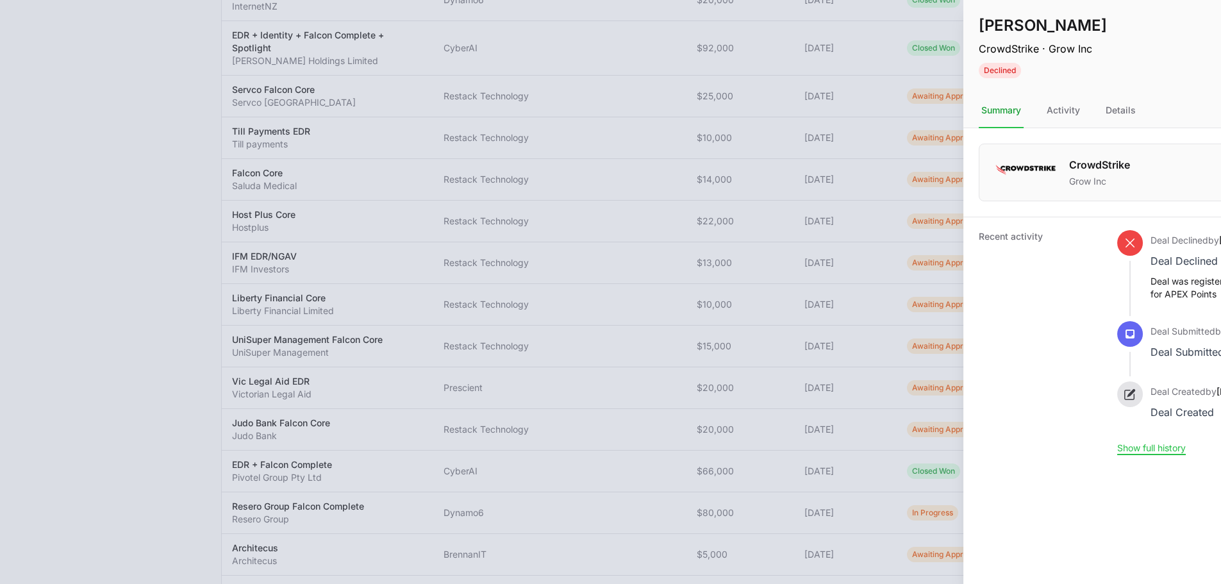
click at [474, 297] on div at bounding box center [610, 292] width 1221 height 584
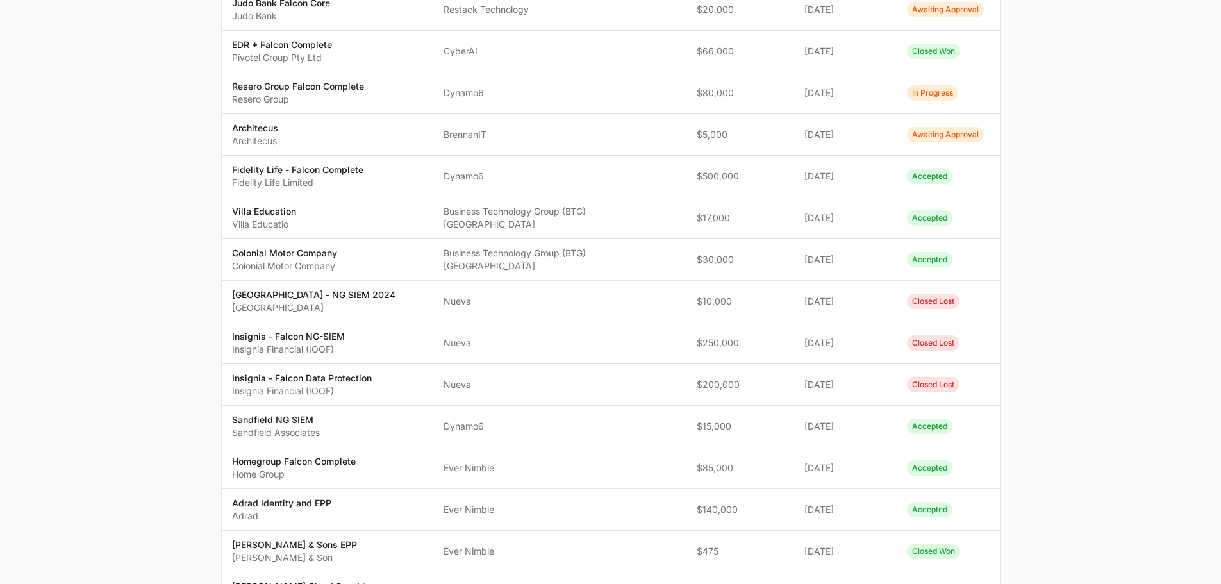
scroll to position [785, 0]
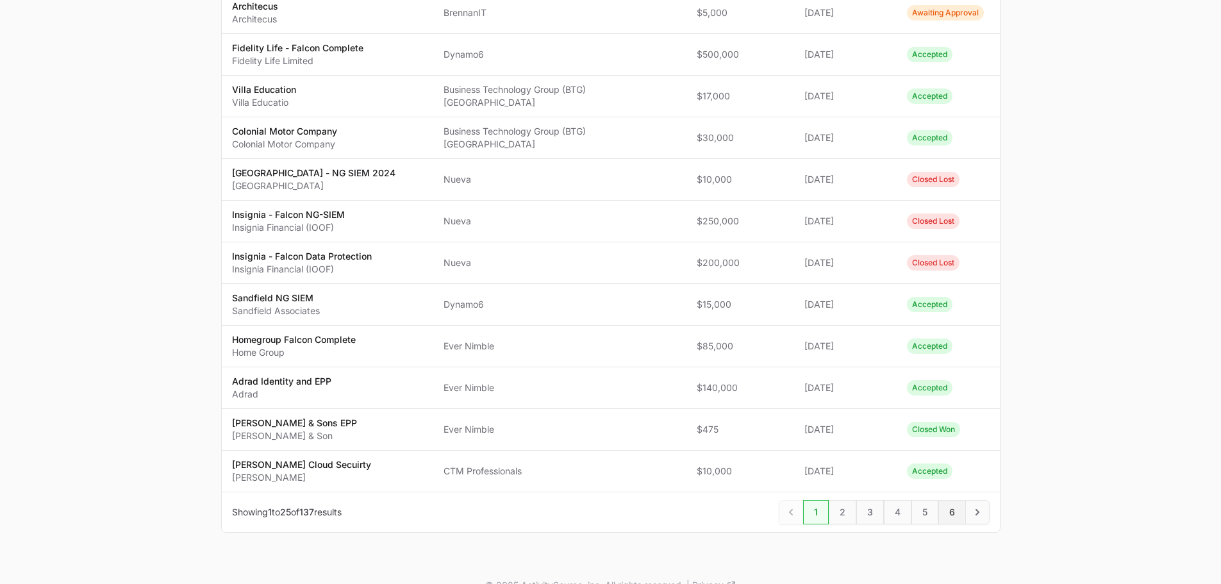
click at [943, 500] on span "6" at bounding box center [952, 512] width 28 height 24
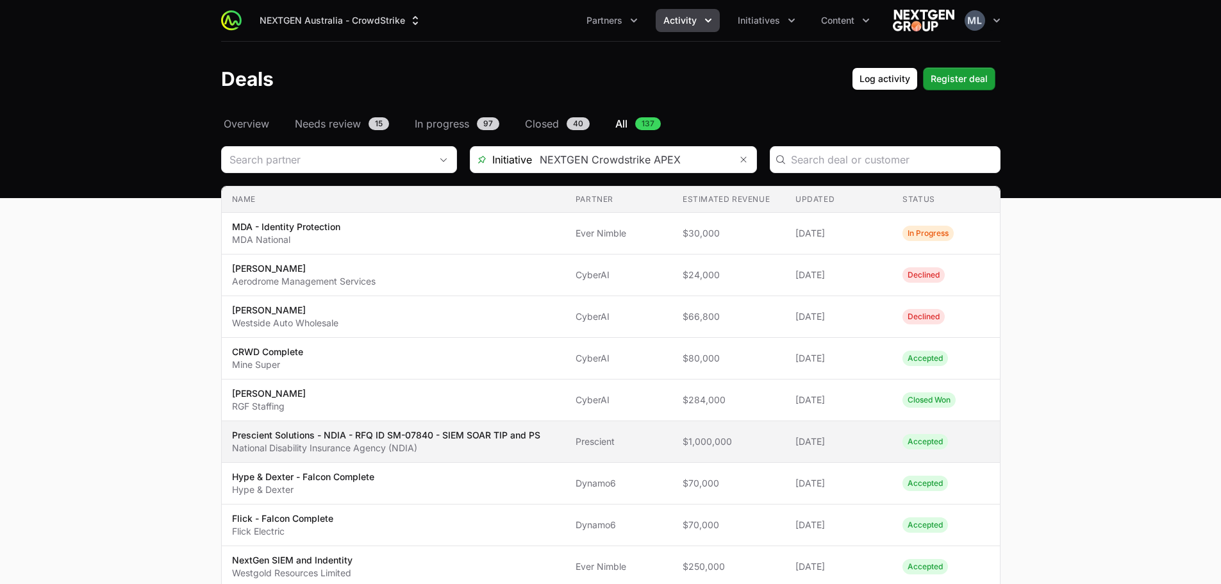
scroll to position [244, 0]
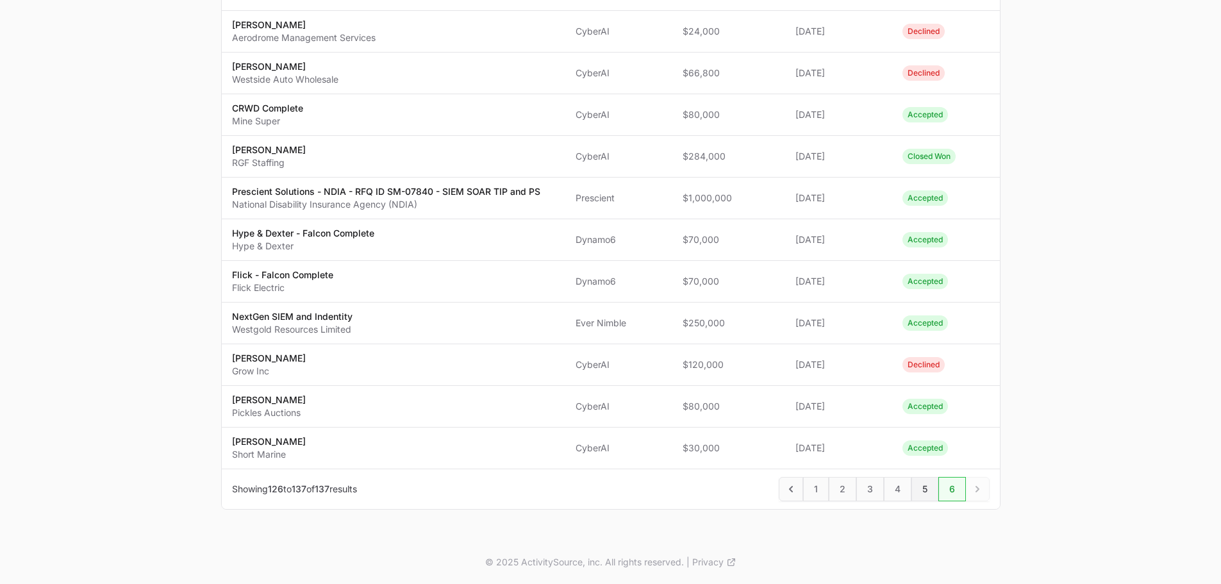
click at [929, 486] on span "5" at bounding box center [924, 489] width 27 height 24
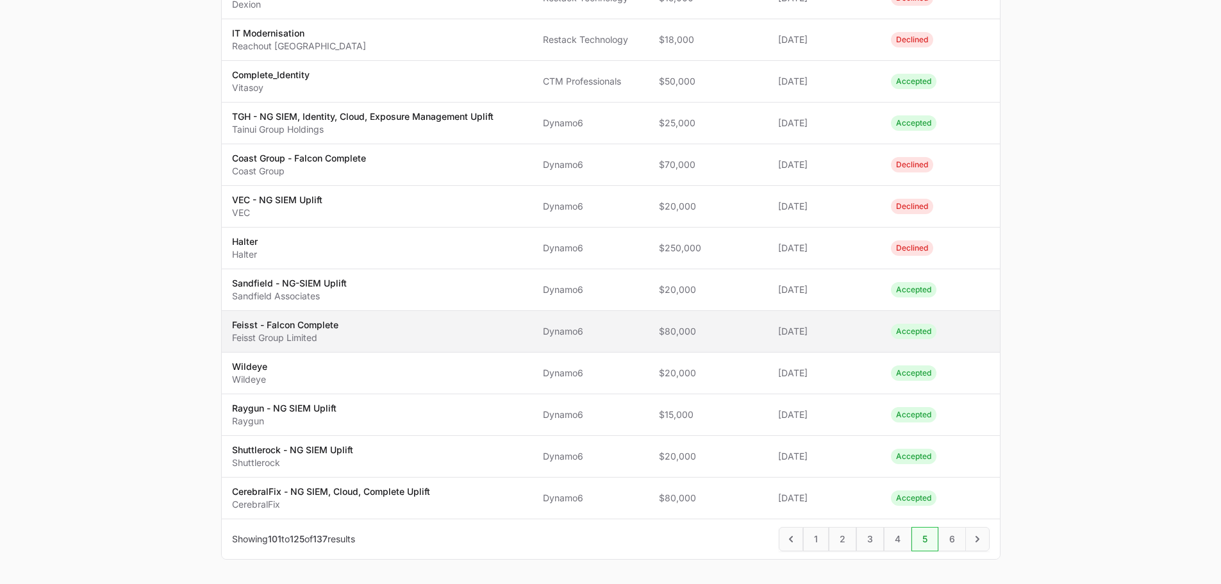
scroll to position [785, 0]
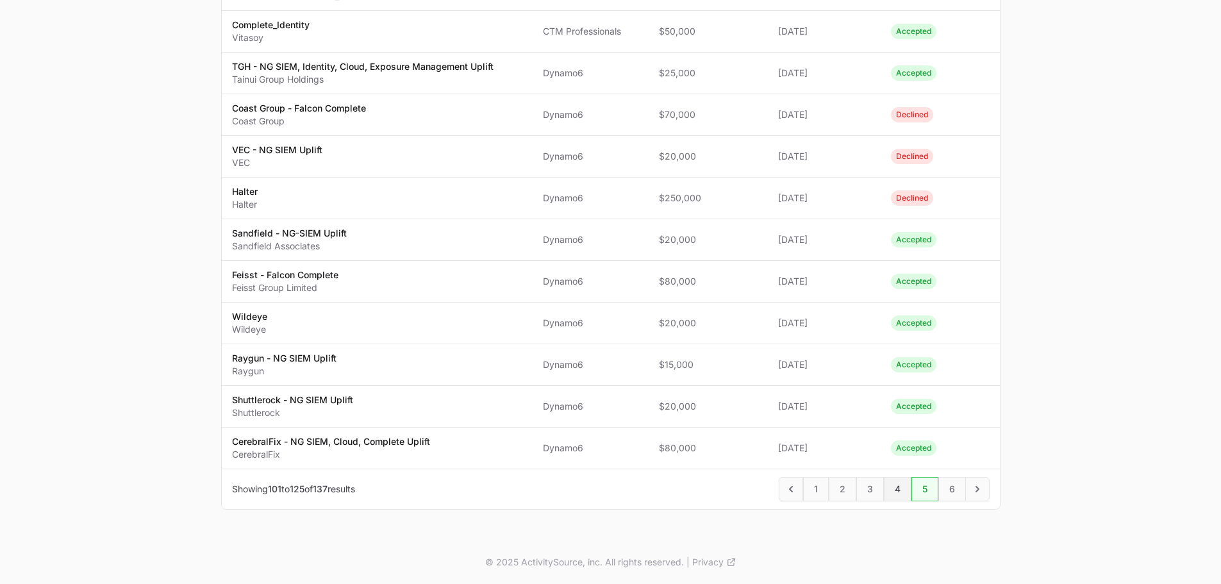
click at [893, 494] on span "4" at bounding box center [898, 489] width 28 height 24
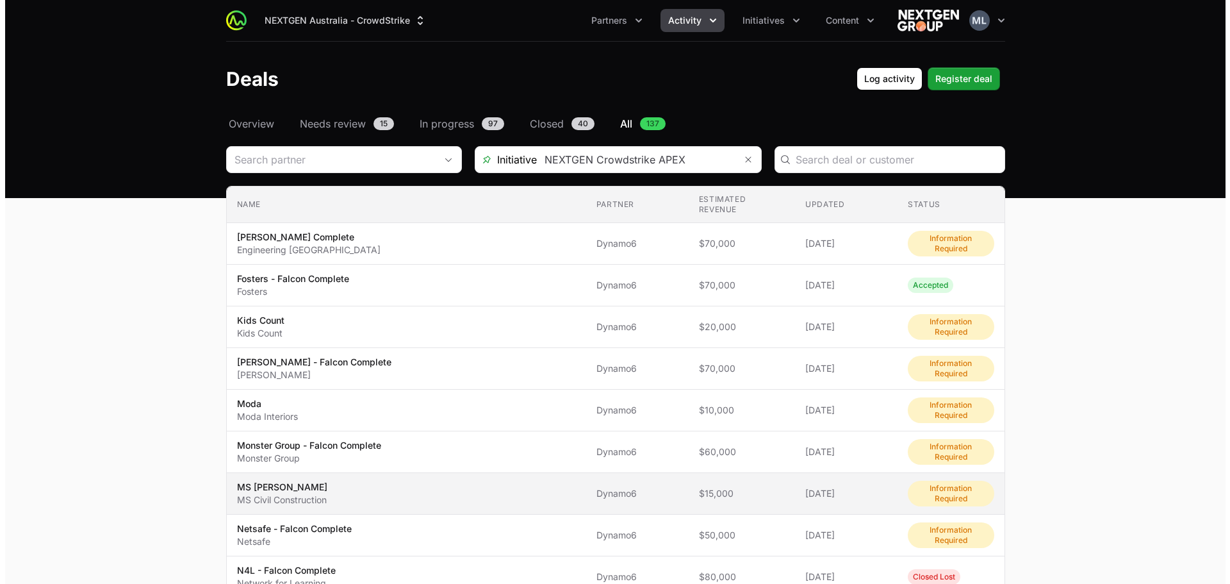
scroll to position [320, 0]
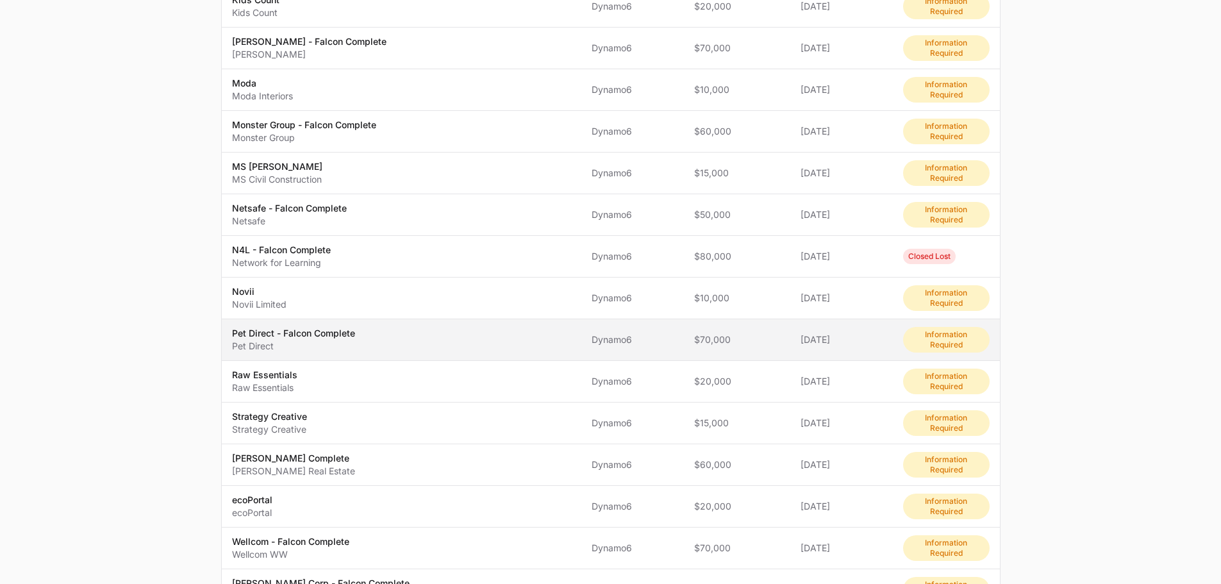
click at [311, 340] on p "Pet Direct" at bounding box center [293, 346] width 123 height 13
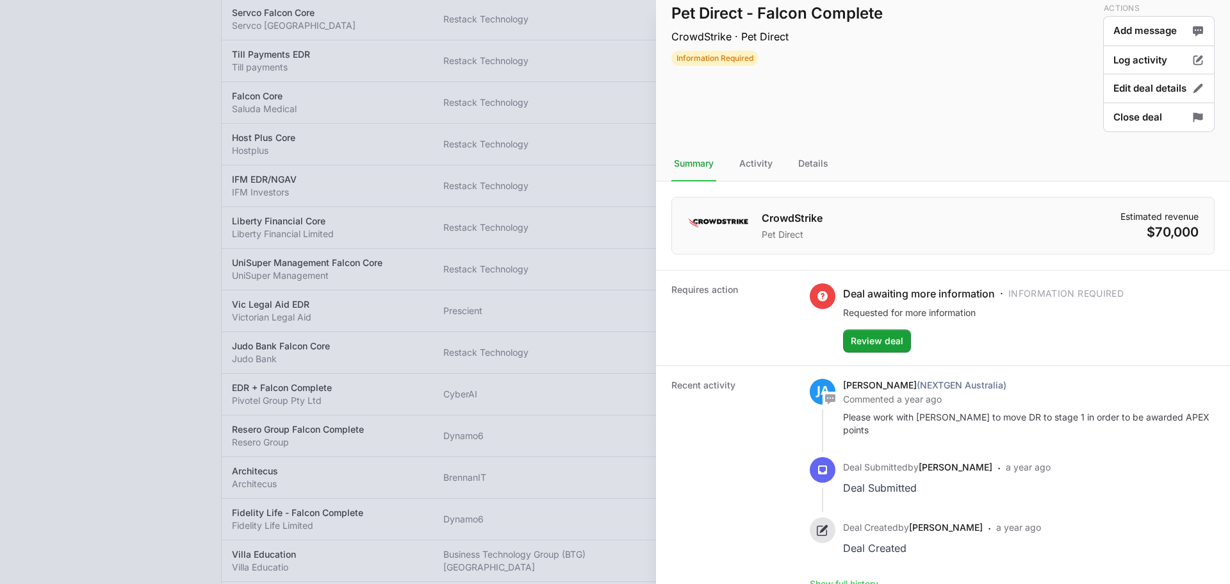
scroll to position [31, 0]
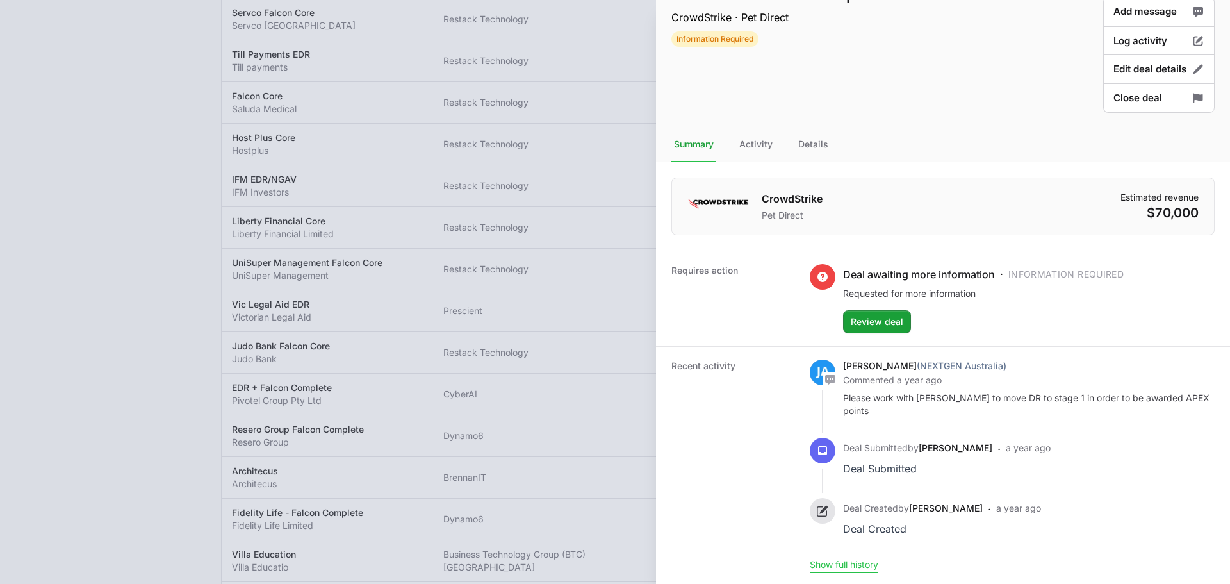
click at [864, 565] on button "Show full history" at bounding box center [844, 565] width 69 height 12
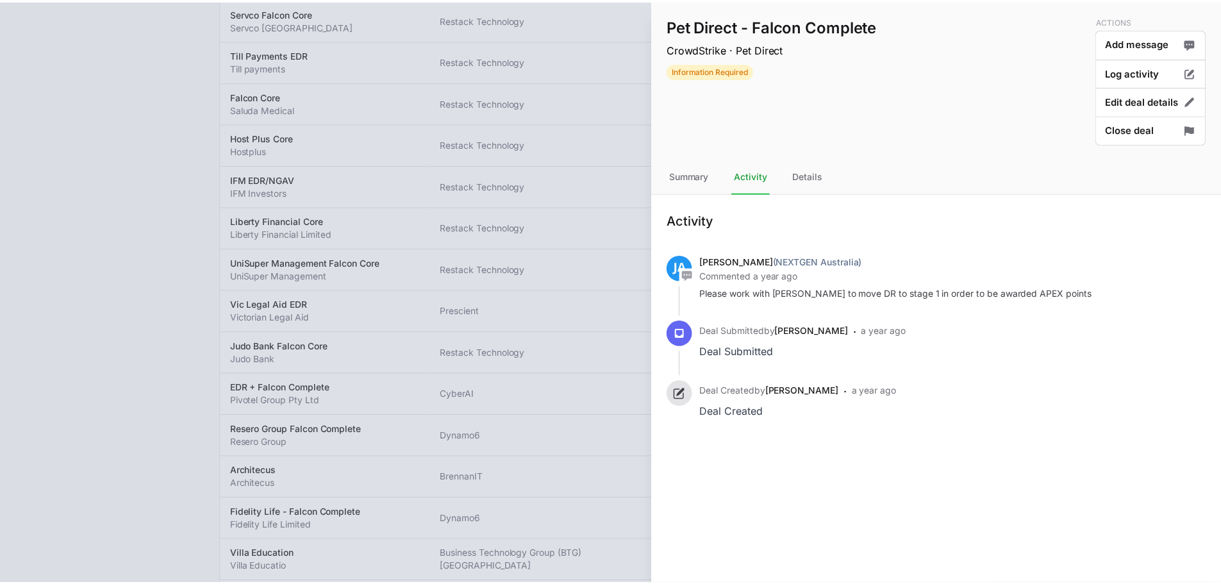
scroll to position [0, 0]
click at [694, 272] on icon "Activity history timeline" at bounding box center [692, 275] width 10 height 10
click at [808, 178] on div "Details" at bounding box center [813, 176] width 35 height 35
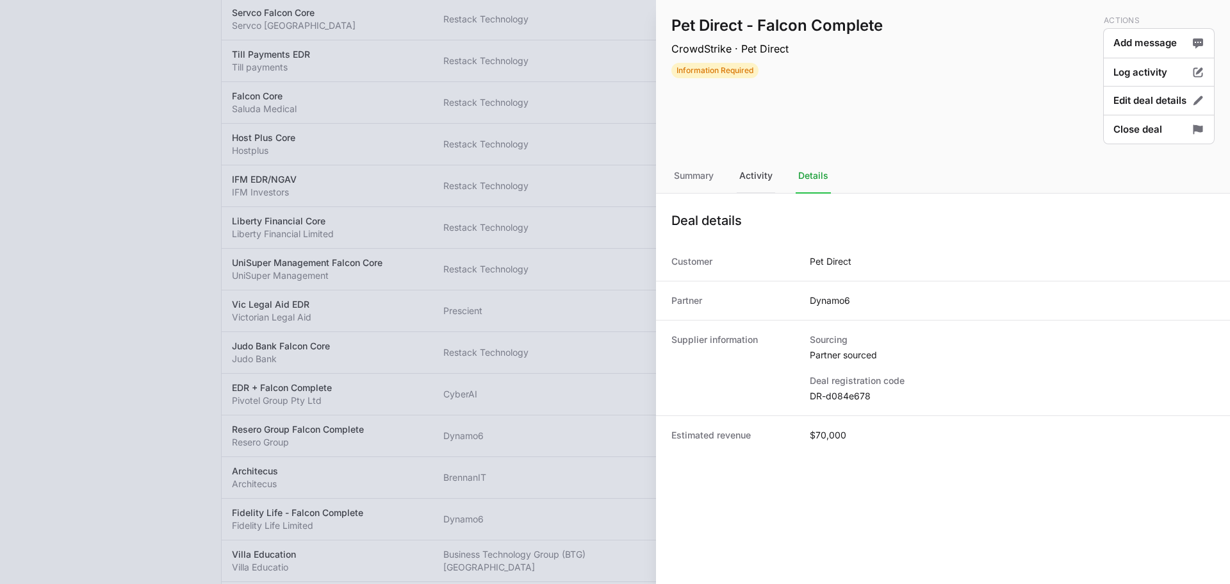
click at [774, 173] on div "Activity" at bounding box center [756, 176] width 38 height 35
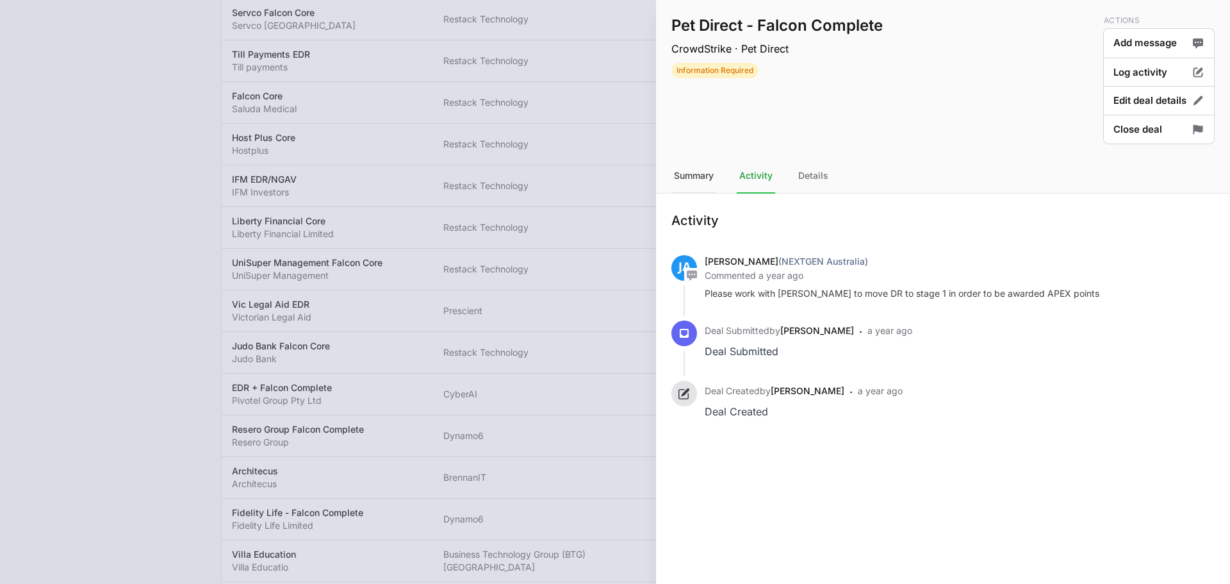
click at [709, 174] on div "Summary" at bounding box center [694, 176] width 45 height 35
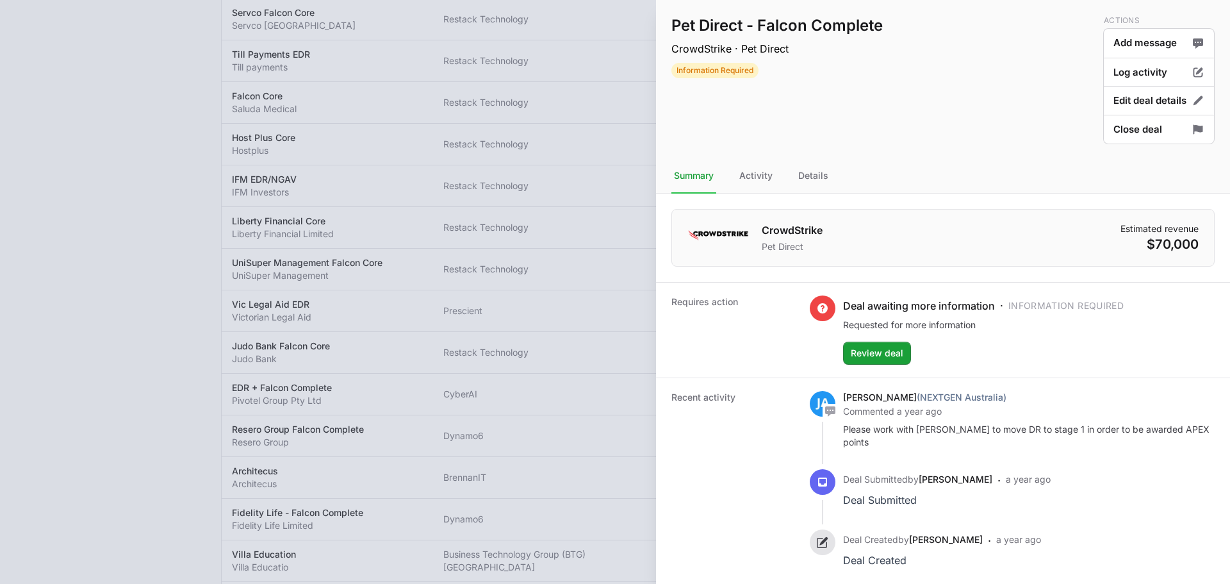
click at [575, 330] on div at bounding box center [615, 292] width 1230 height 584
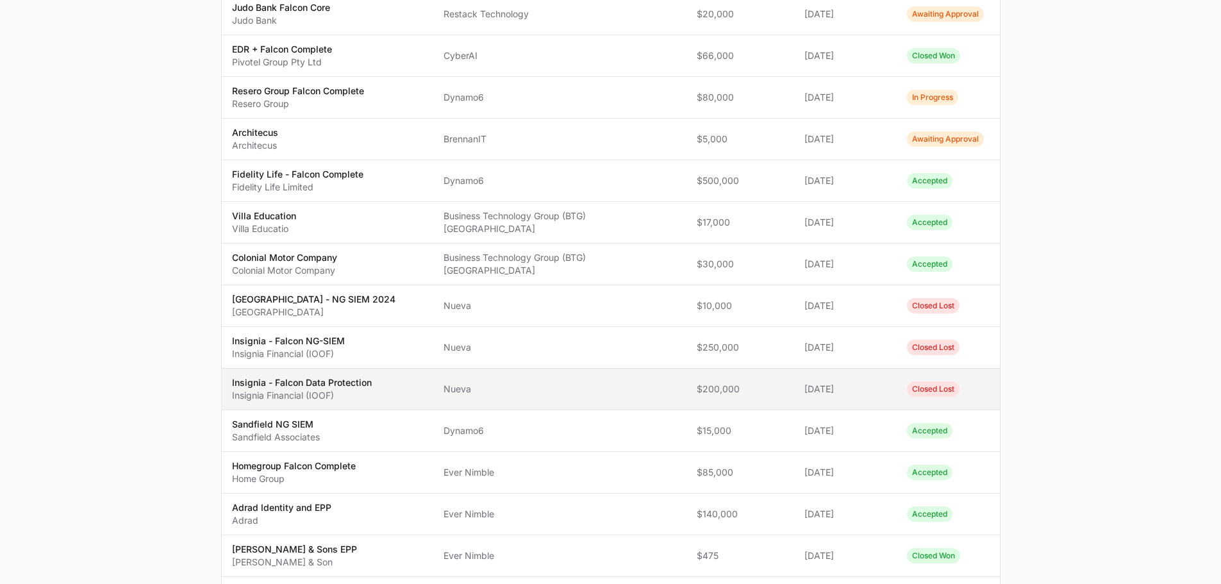
scroll to position [785, 0]
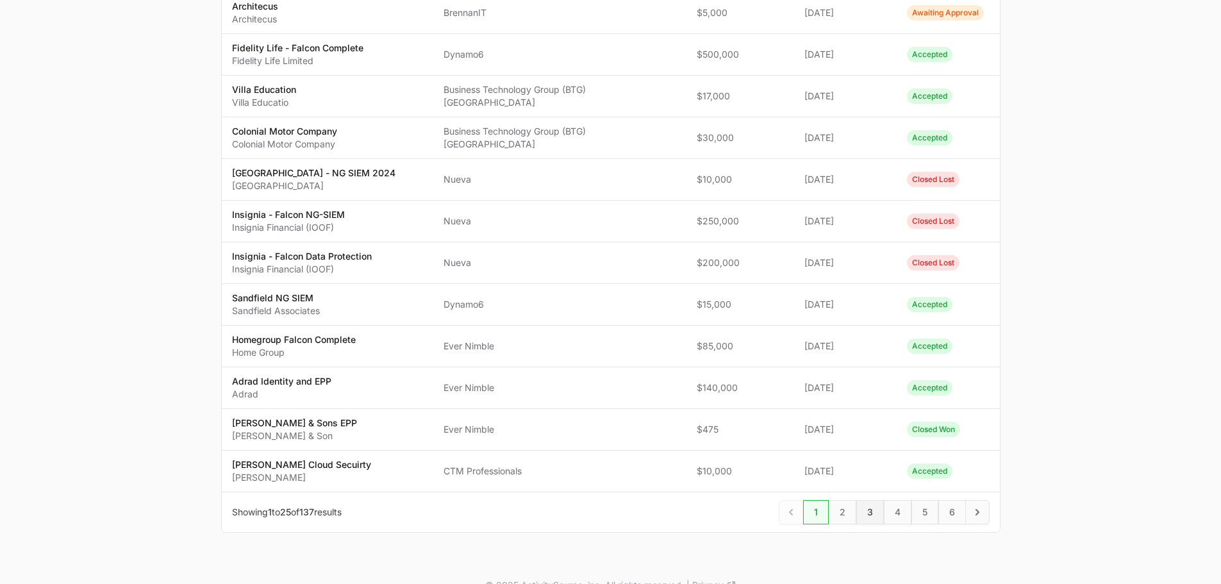
click at [873, 500] on span "3" at bounding box center [870, 512] width 28 height 24
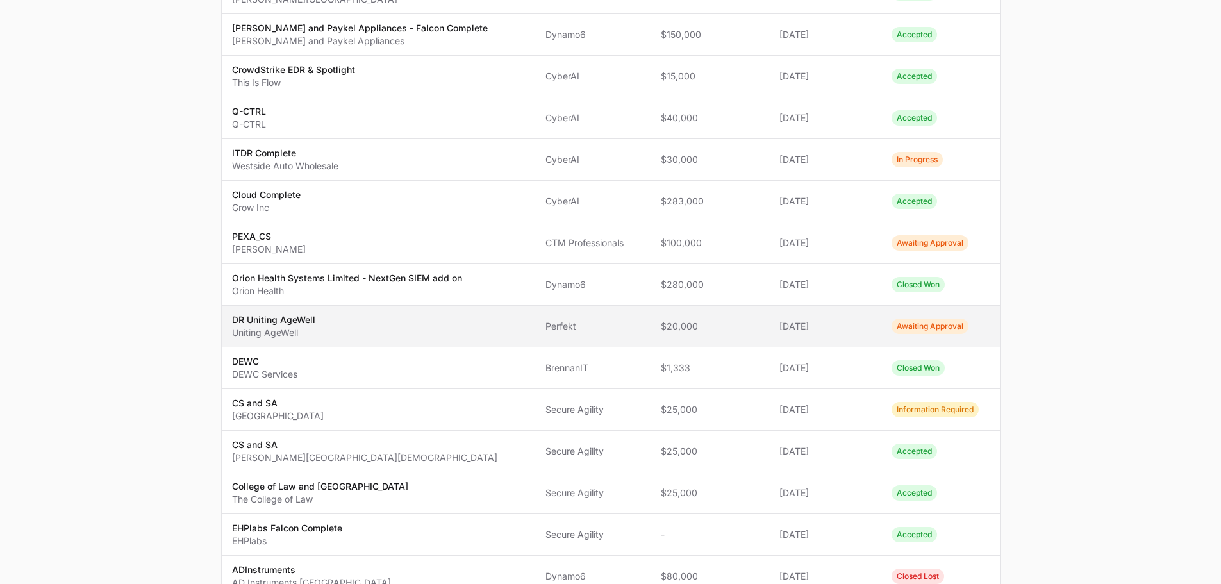
scroll to position [785, 0]
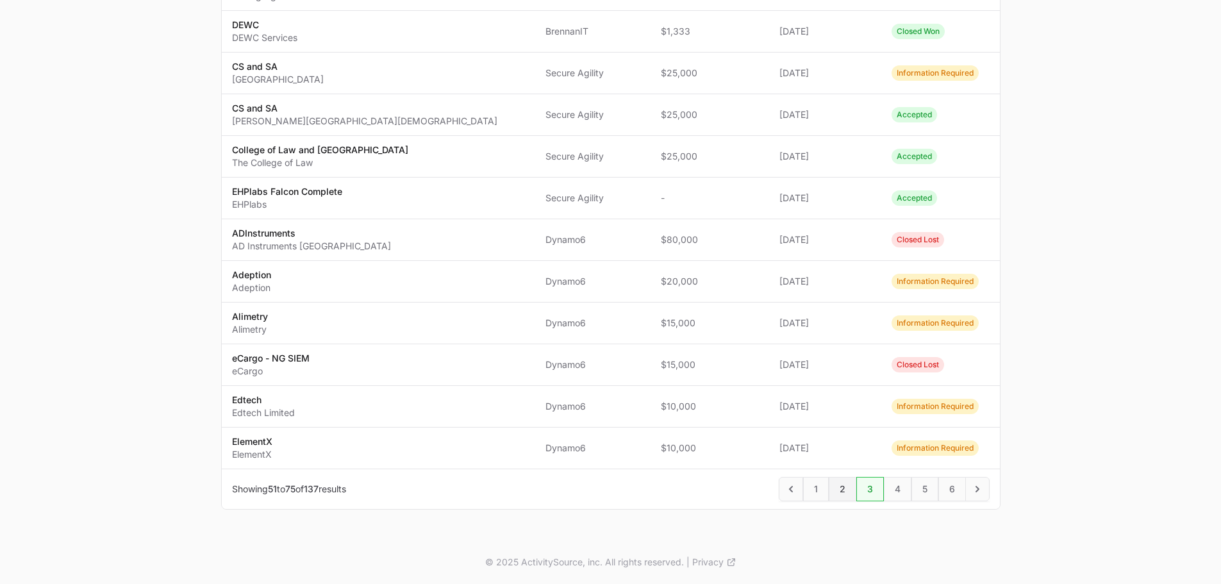
click at [850, 498] on span "2" at bounding box center [843, 489] width 28 height 24
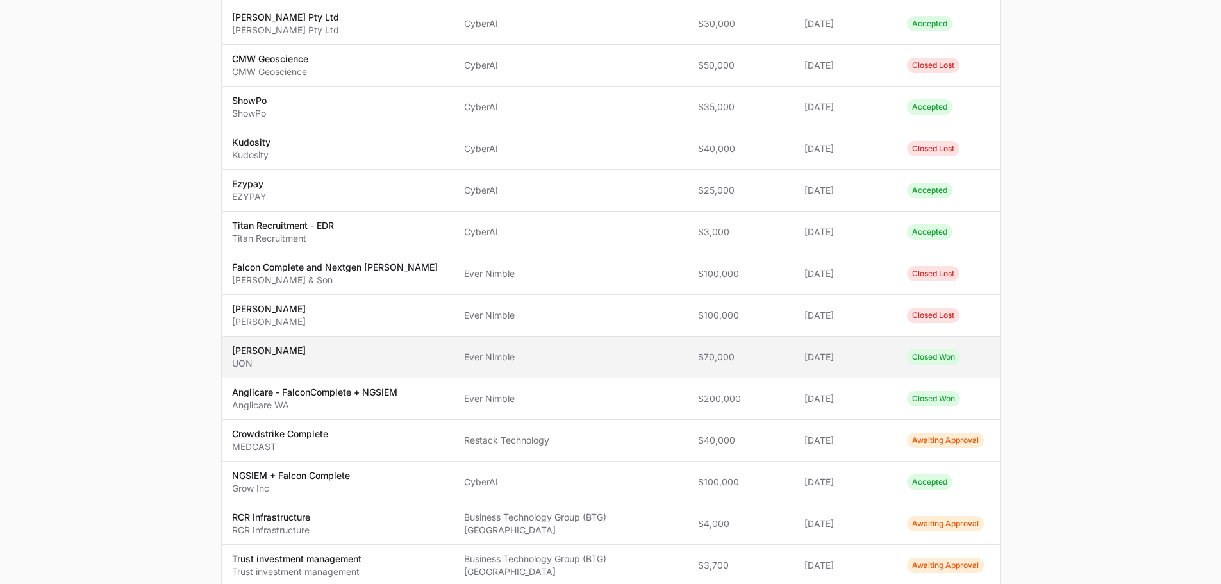
scroll to position [785, 0]
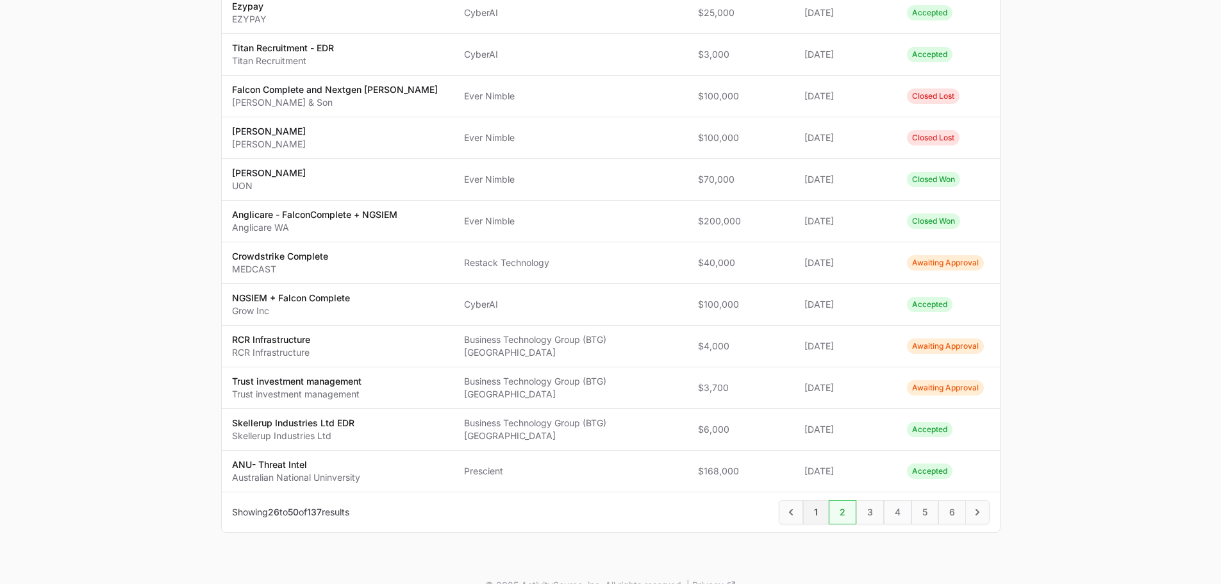
click at [826, 500] on span "1" at bounding box center [816, 512] width 26 height 24
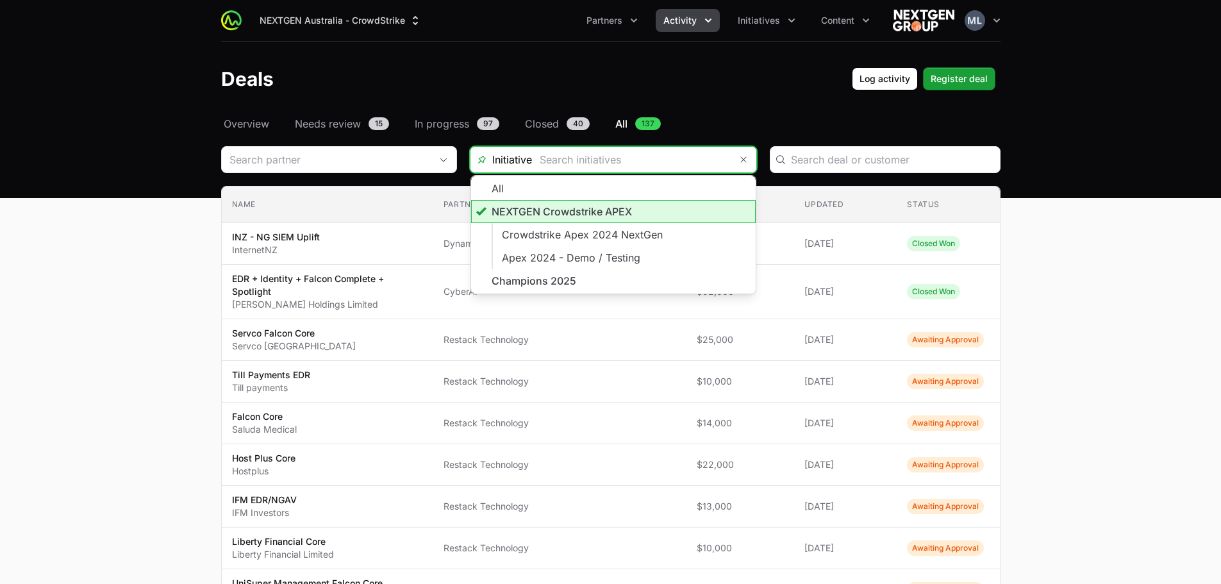
click at [654, 164] on input "Deals Filters" at bounding box center [631, 160] width 199 height 26
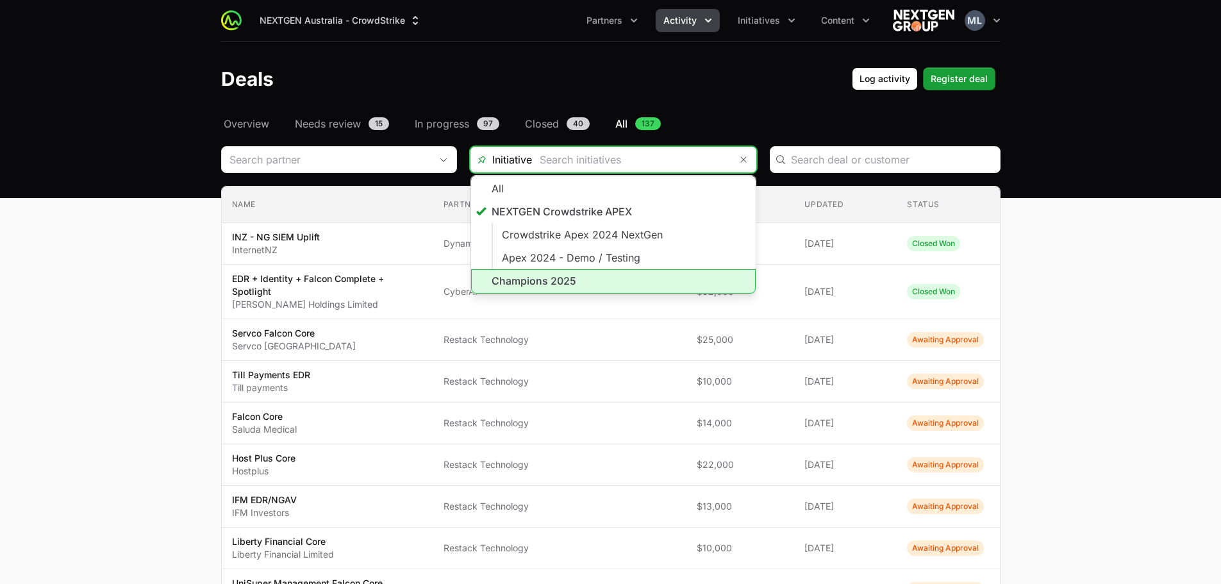
click at [538, 279] on li "Champions 2025" at bounding box center [613, 281] width 285 height 24
type input "Champions 2025"
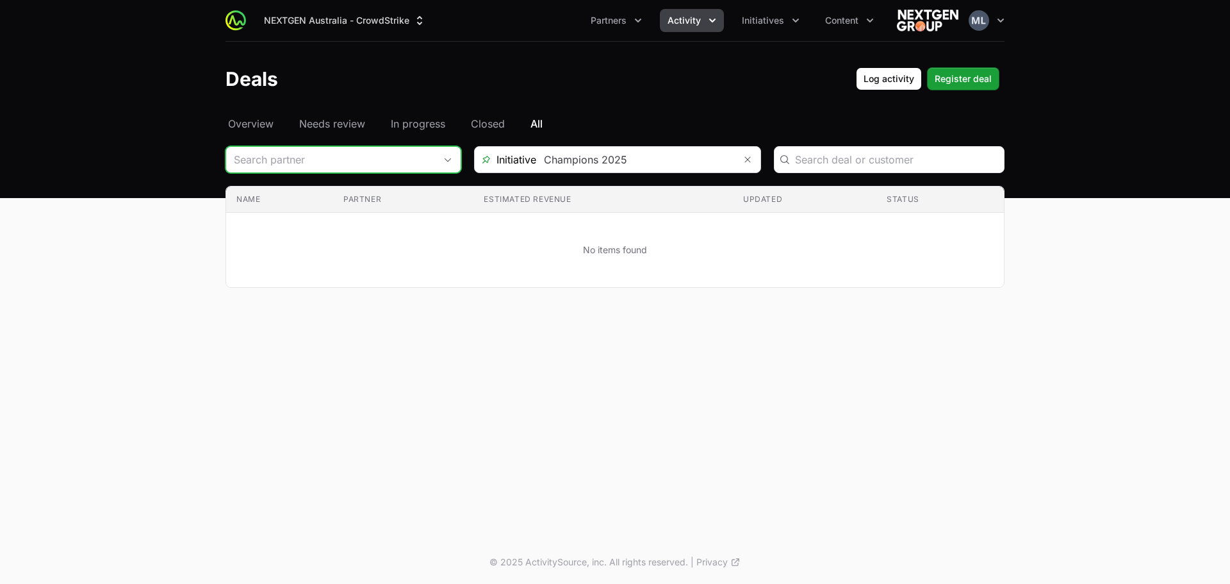
click at [372, 170] on input "Deals Filters" at bounding box center [330, 160] width 209 height 26
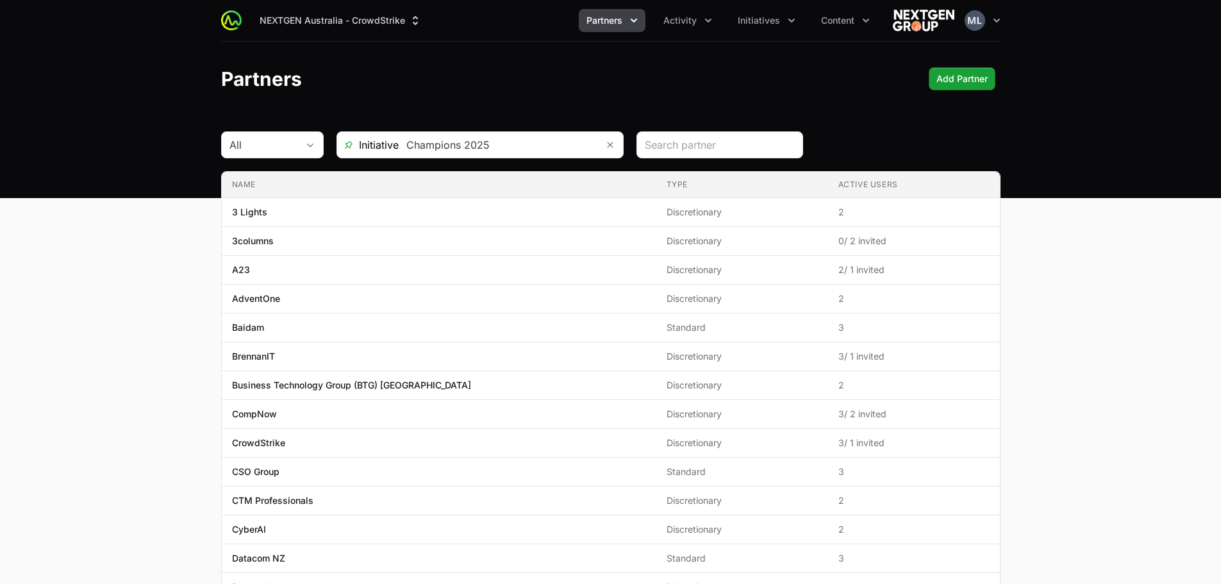
click at [706, 32] on div "NEXTGEN Australia - CrowdStrike Partners Activity Initiatives Content Open user…" at bounding box center [610, 20] width 779 height 41
click at [702, 31] on button "Activity" at bounding box center [688, 20] width 64 height 23
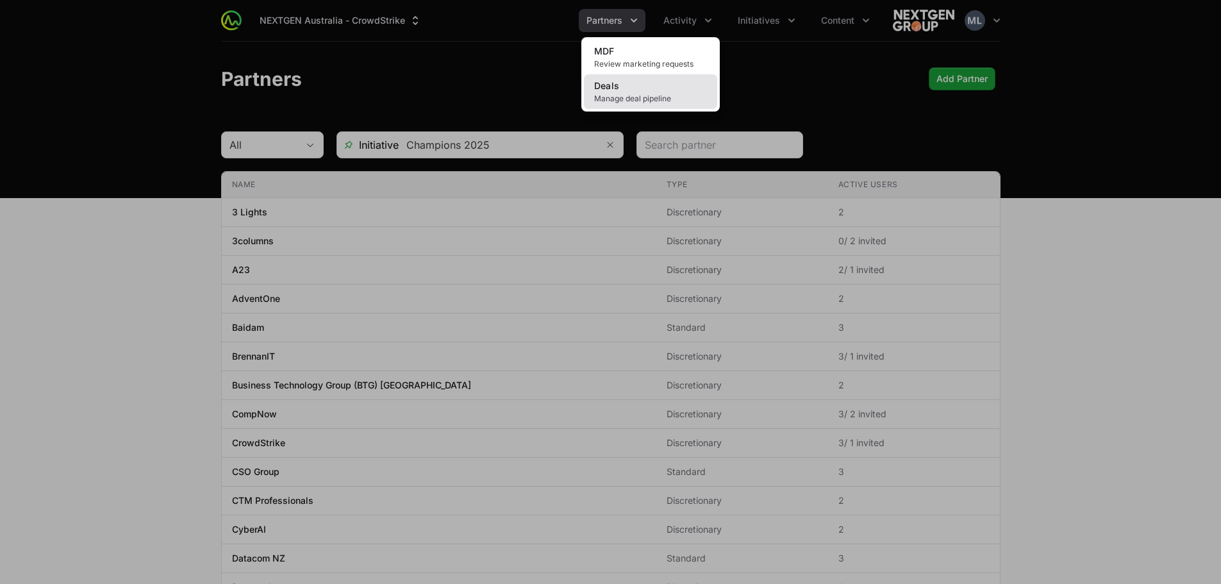
click at [659, 89] on link "Deals Manage deal pipeline" at bounding box center [650, 91] width 133 height 35
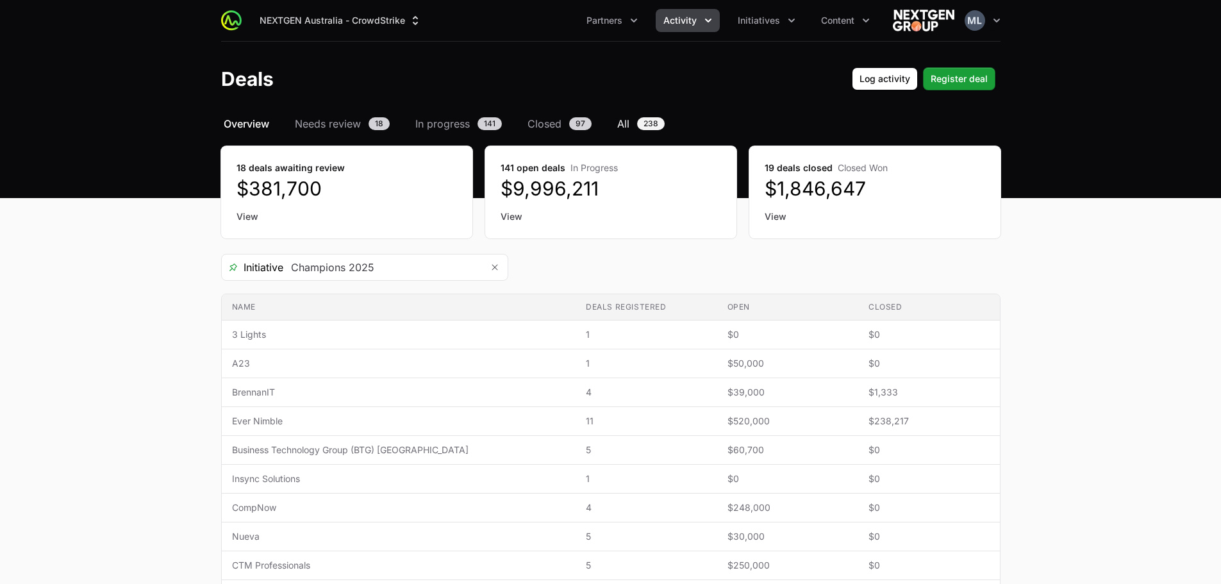
click at [620, 128] on span "All" at bounding box center [623, 123] width 12 height 15
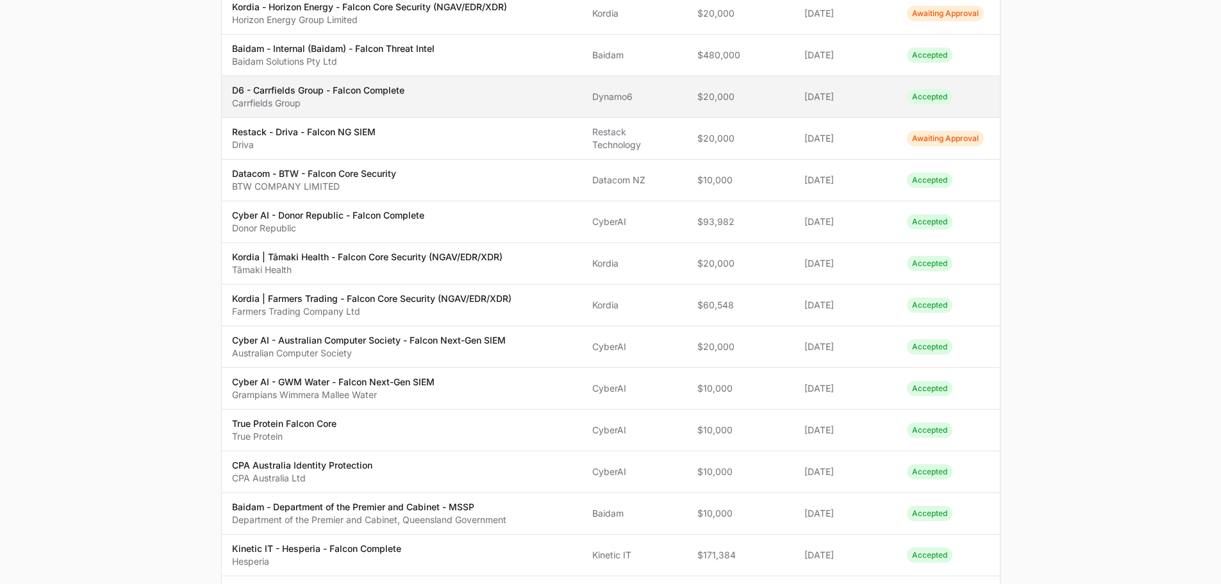
scroll to position [256, 0]
